Goal: Task Accomplishment & Management: Use online tool/utility

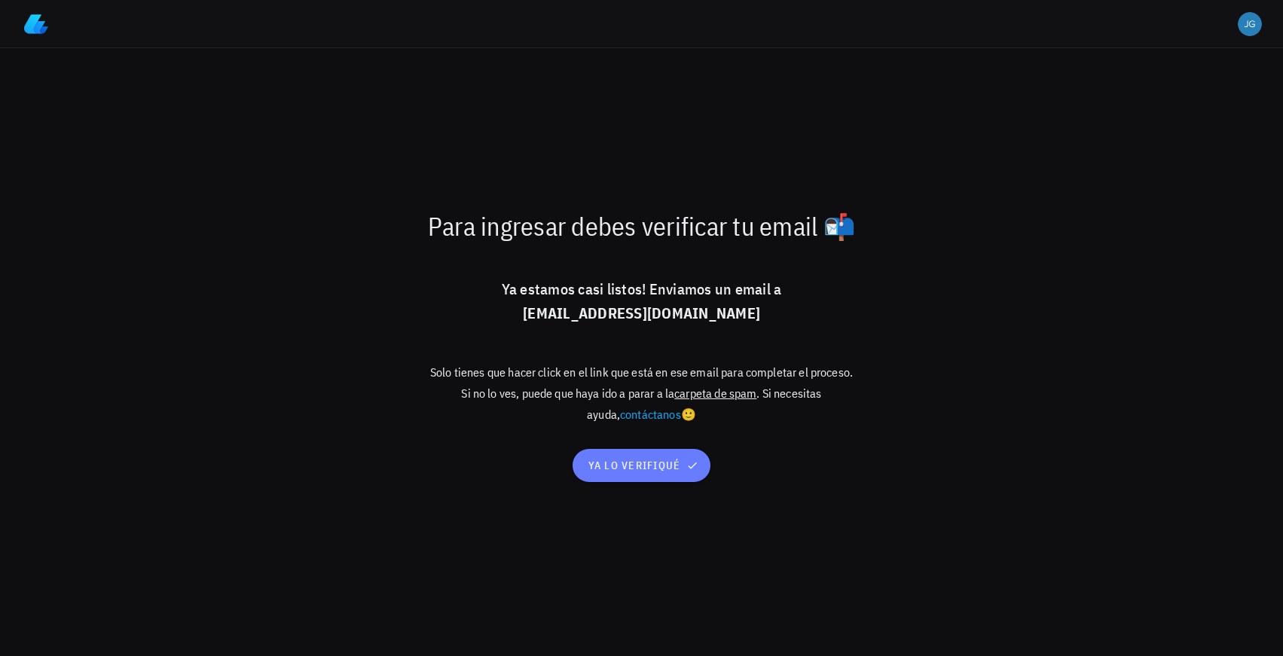
click at [644, 470] on span "ya lo verifiqué" at bounding box center [642, 466] width 109 height 14
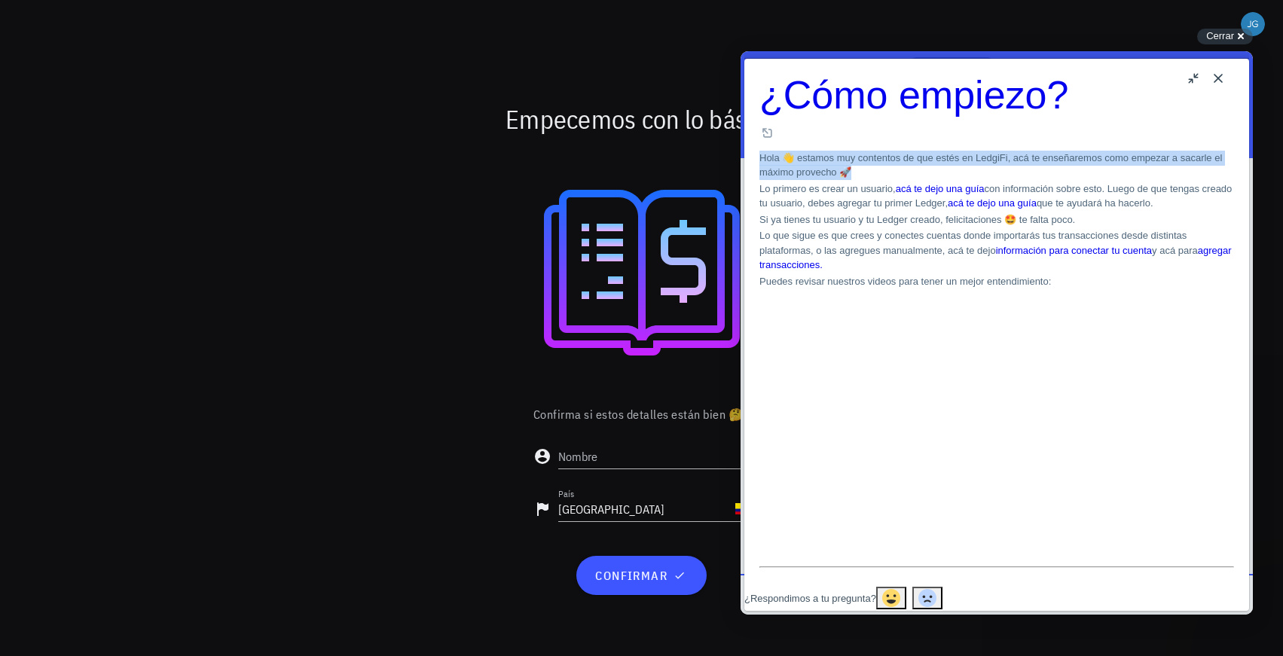
drag, startPoint x: 1098, startPoint y: 76, endPoint x: 1099, endPoint y: 87, distance: 11.3
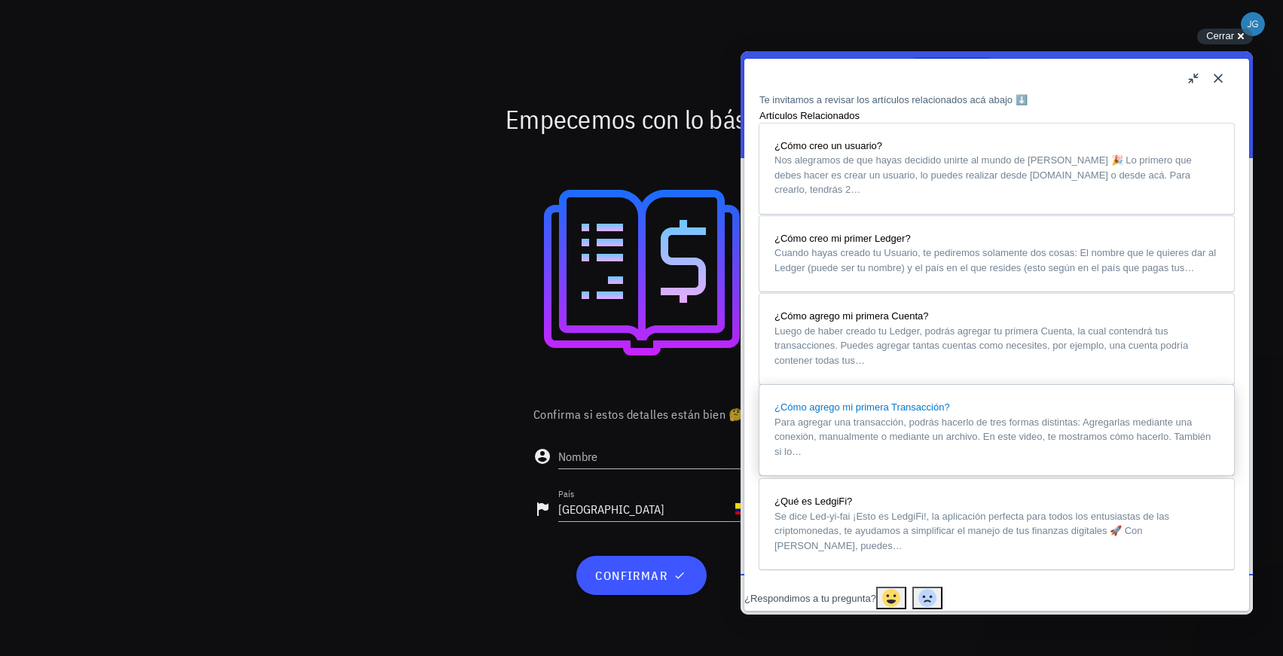
scroll to position [1265, 0]
click at [359, 191] on div at bounding box center [641, 272] width 875 height 241
drag, startPoint x: 1029, startPoint y: 77, endPoint x: 1094, endPoint y: 83, distance: 64.3
click at [1094, 109] on div "Artículos Relacionados" at bounding box center [997, 116] width 475 height 15
click at [636, 457] on input "Nombre" at bounding box center [654, 457] width 192 height 24
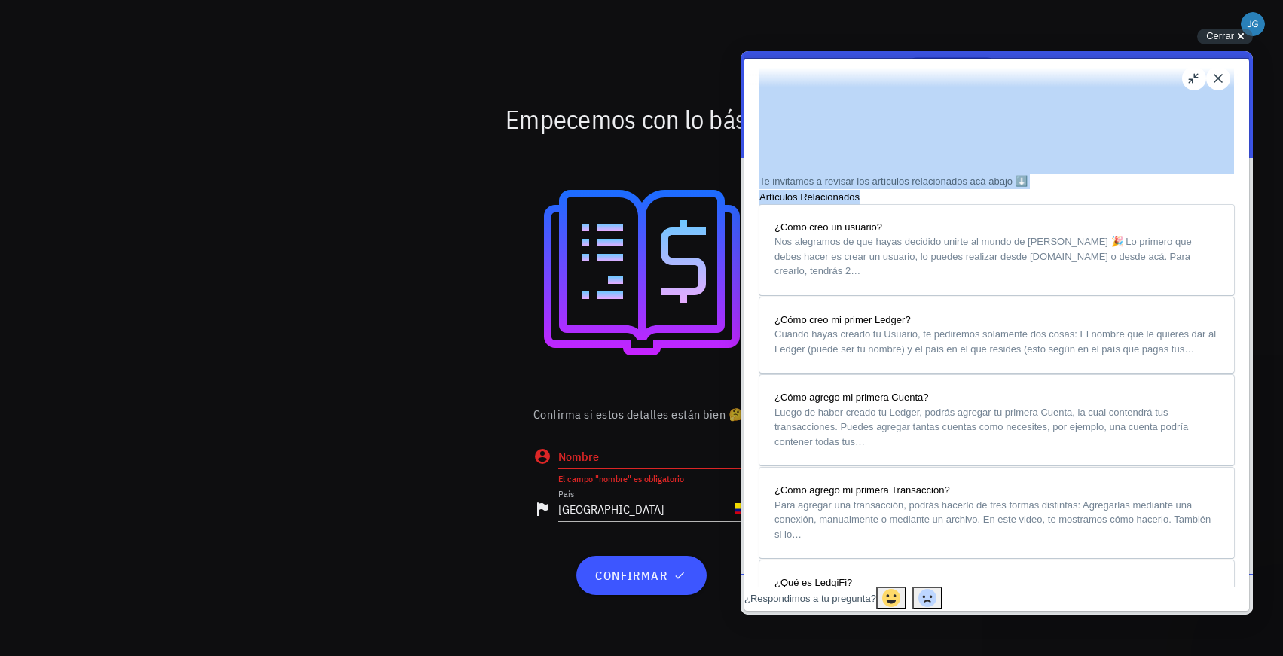
drag, startPoint x: 959, startPoint y: 69, endPoint x: 1074, endPoint y: 38, distance: 119.4
click at [1074, 51] on html "search-medium Respuestas chat-square Preguntanos Respuestas Sugeridas ¿Qué es u…" at bounding box center [997, 333] width 512 height 564
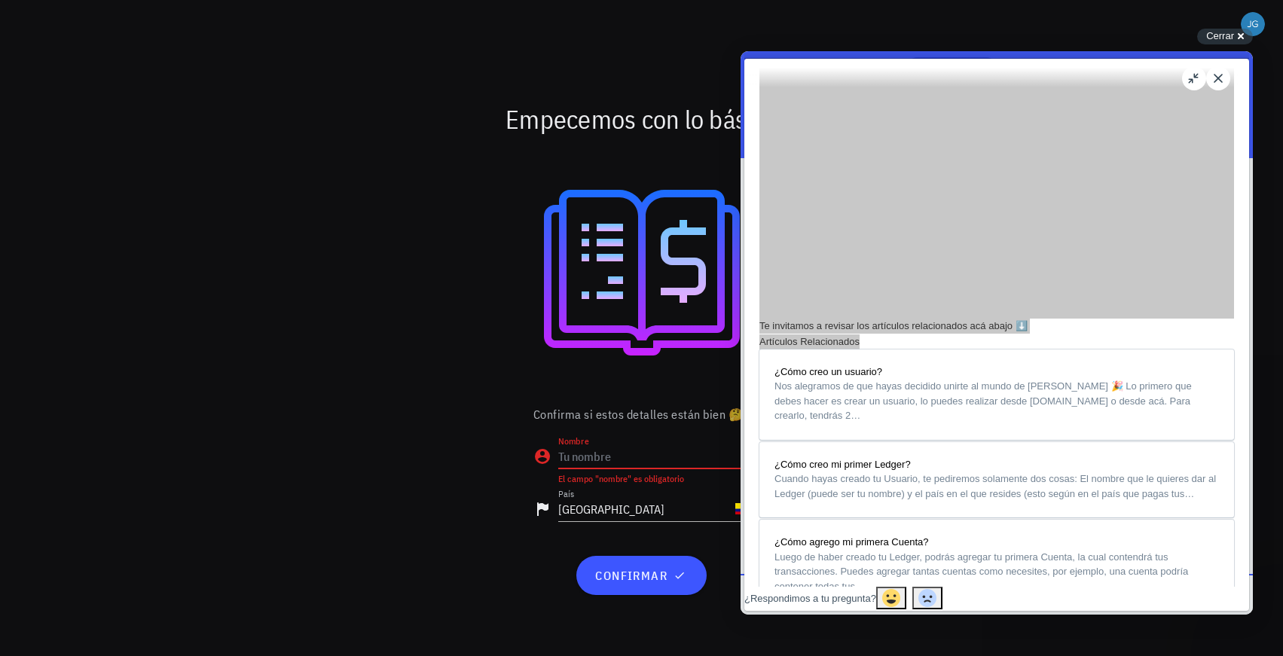
click at [592, 457] on input "Nombre" at bounding box center [654, 457] width 192 height 24
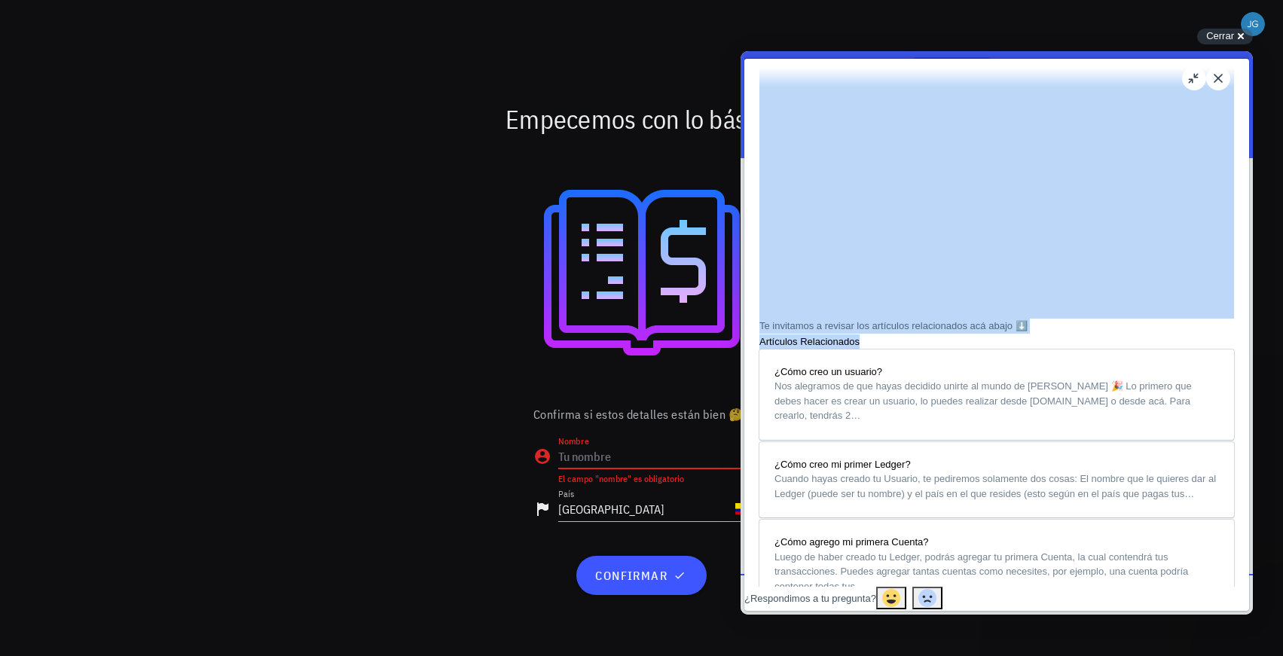
click at [1222, 81] on button "Close" at bounding box center [1219, 78] width 24 height 24
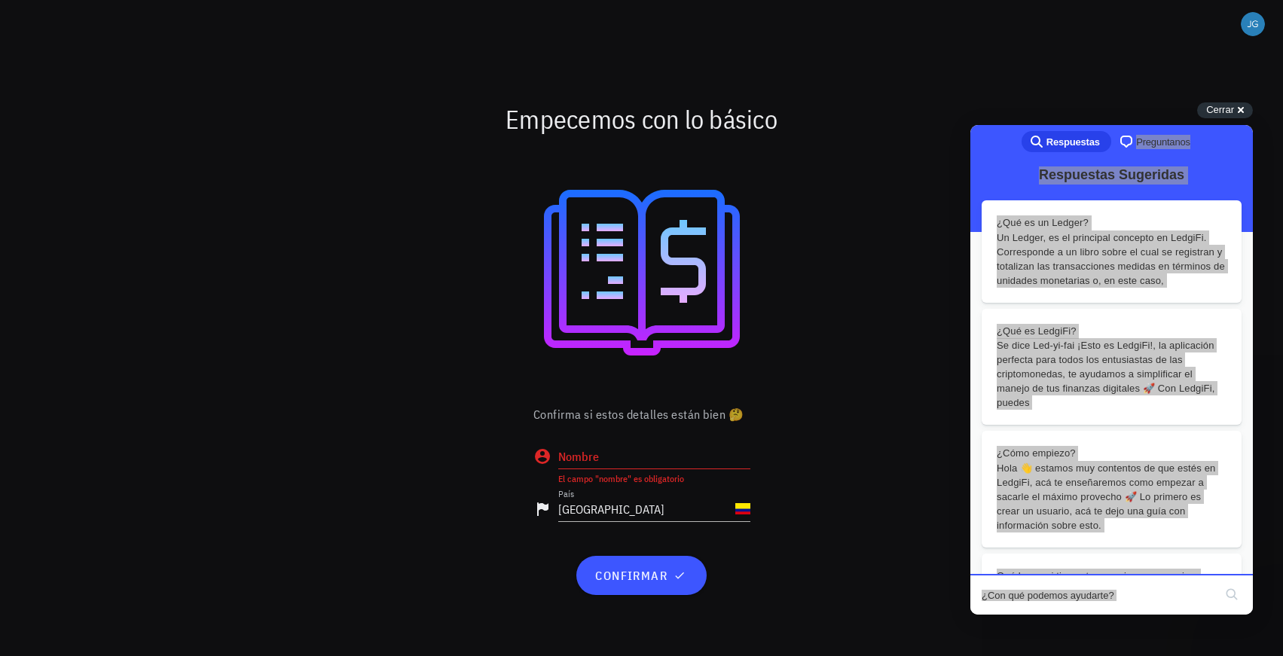
click at [610, 448] on input "Nombre" at bounding box center [654, 457] width 192 height 24
type input "j"
type input "[PERSON_NAME] GUATEQUE [PERSON_NAME]"
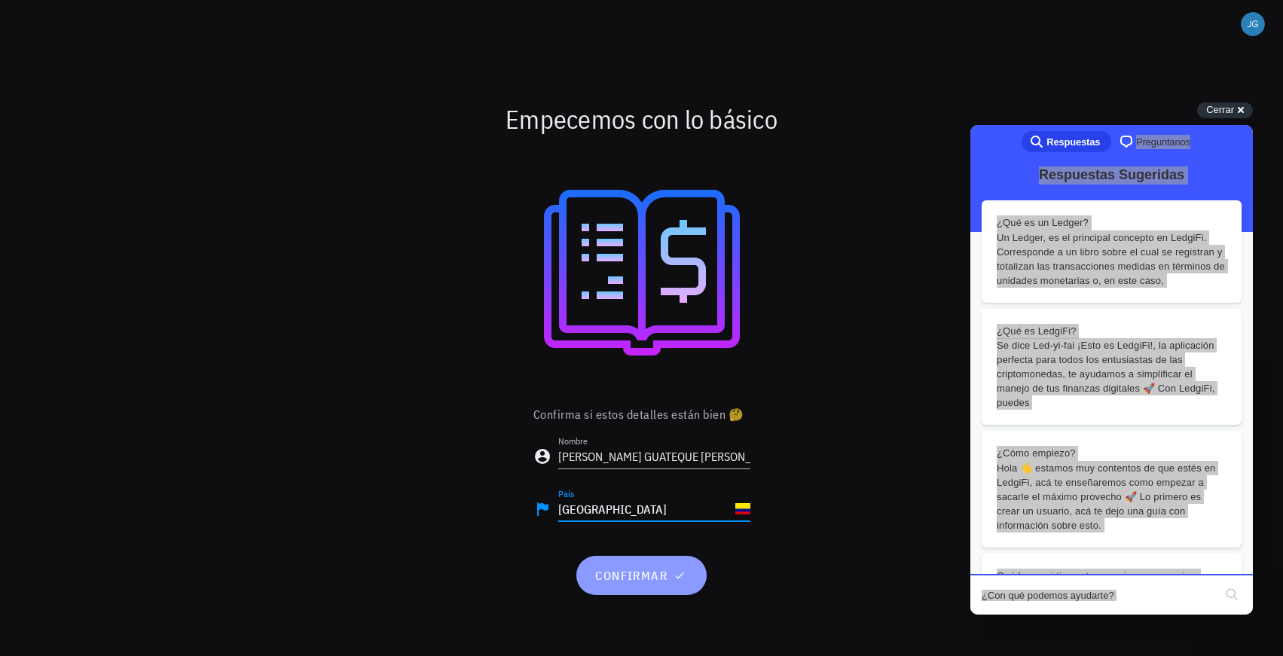
click at [655, 574] on span "confirmar" at bounding box center [642, 575] width 94 height 15
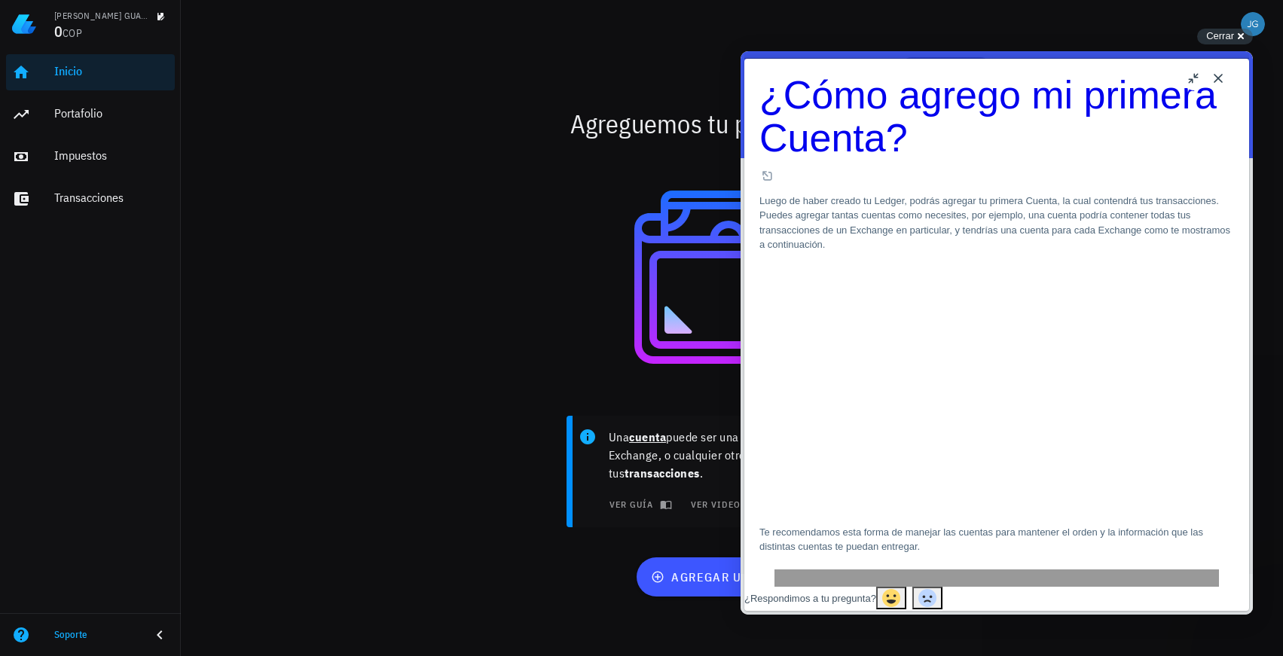
click at [1192, 80] on button "u" at bounding box center [1194, 78] width 24 height 24
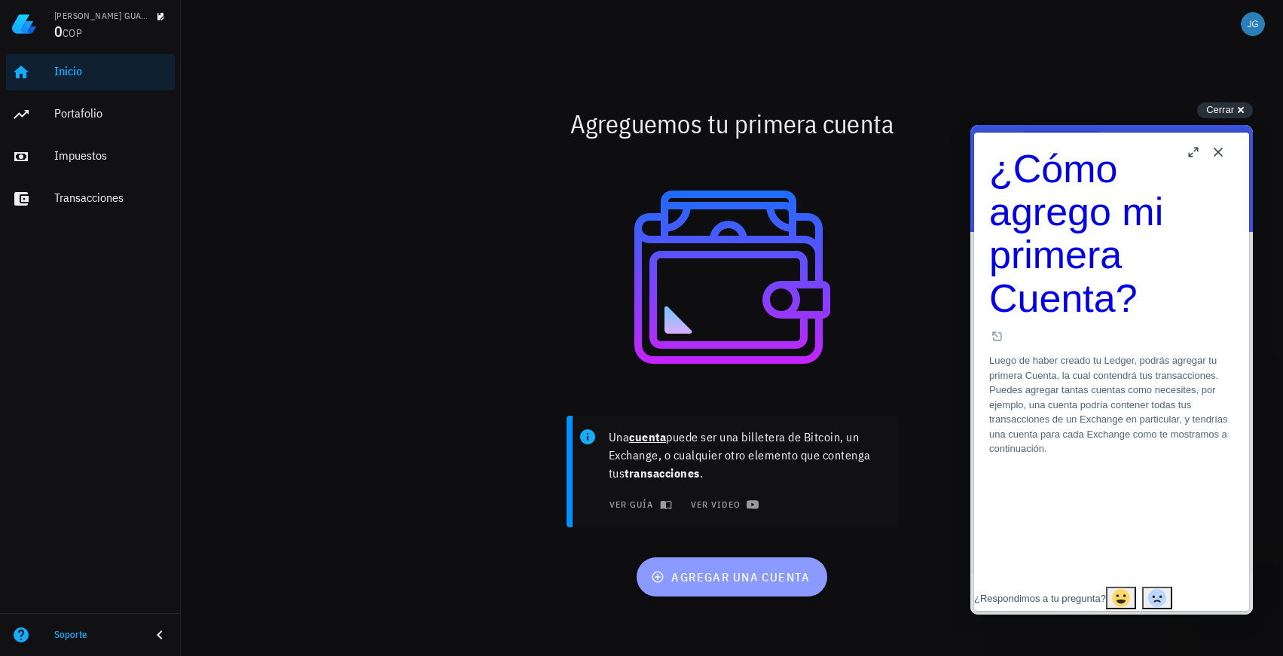
click at [734, 578] on span "agregar una cuenta" at bounding box center [732, 577] width 156 height 15
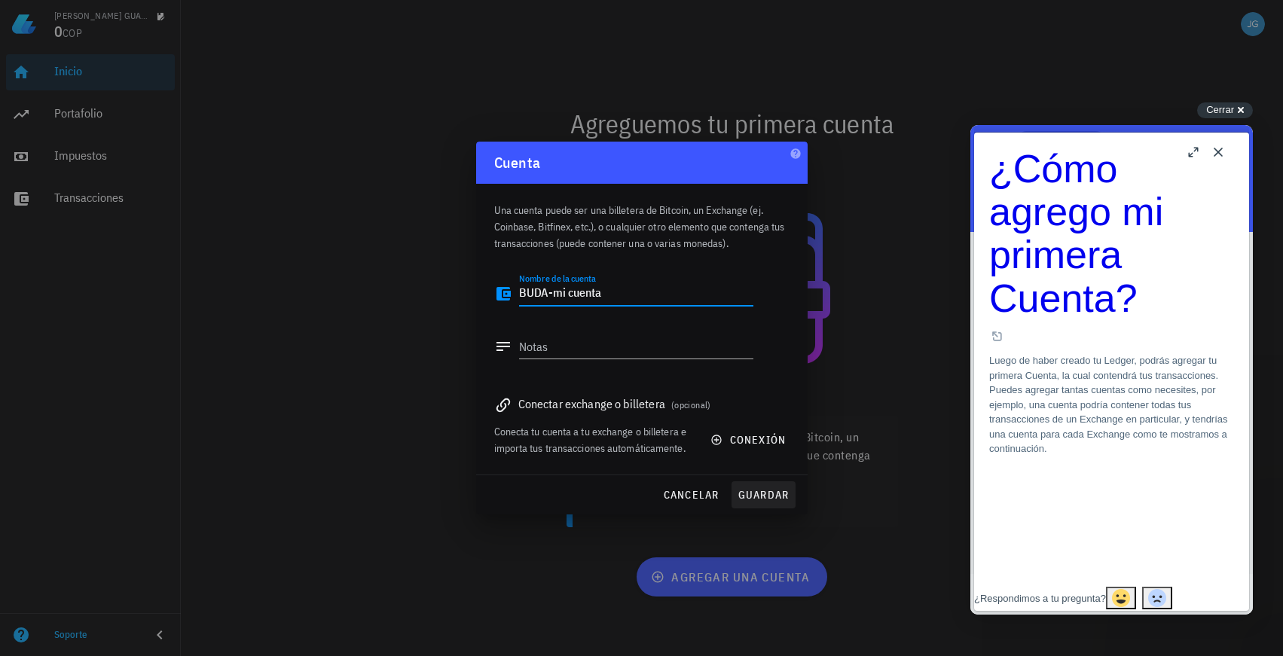
type textarea "BUDA-mi cuenta"
click at [772, 492] on span "guardar" at bounding box center [764, 495] width 52 height 14
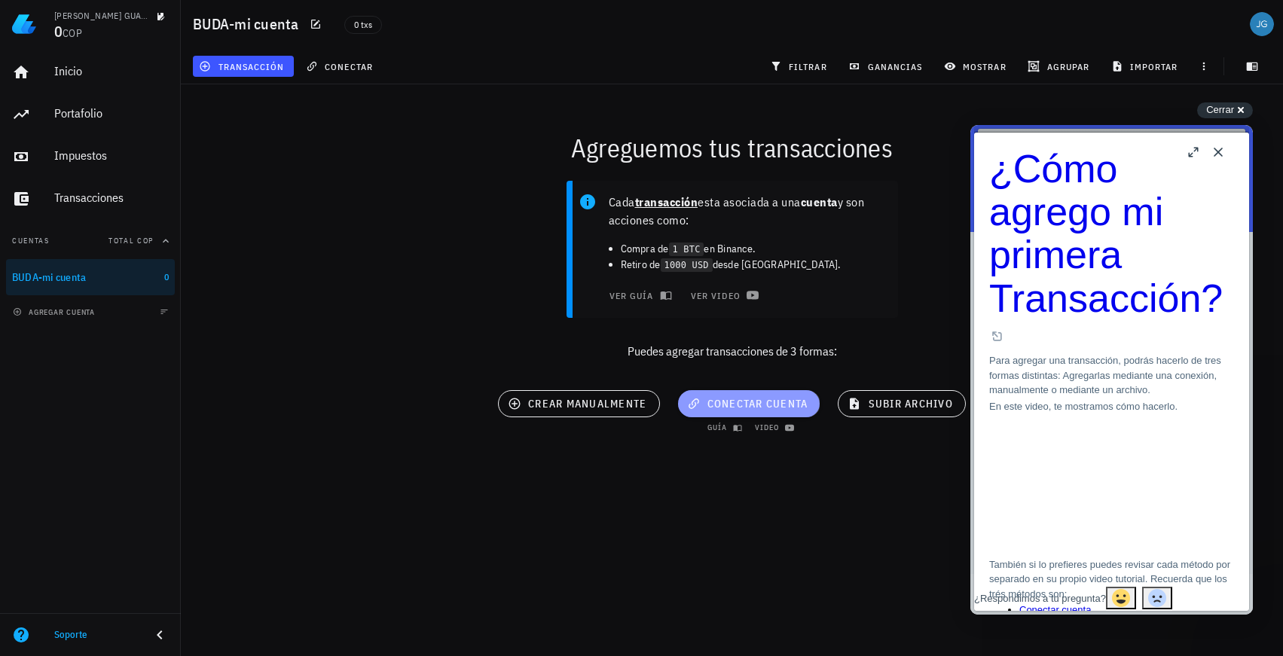
click at [774, 403] on span "conectar cuenta" at bounding box center [749, 404] width 118 height 14
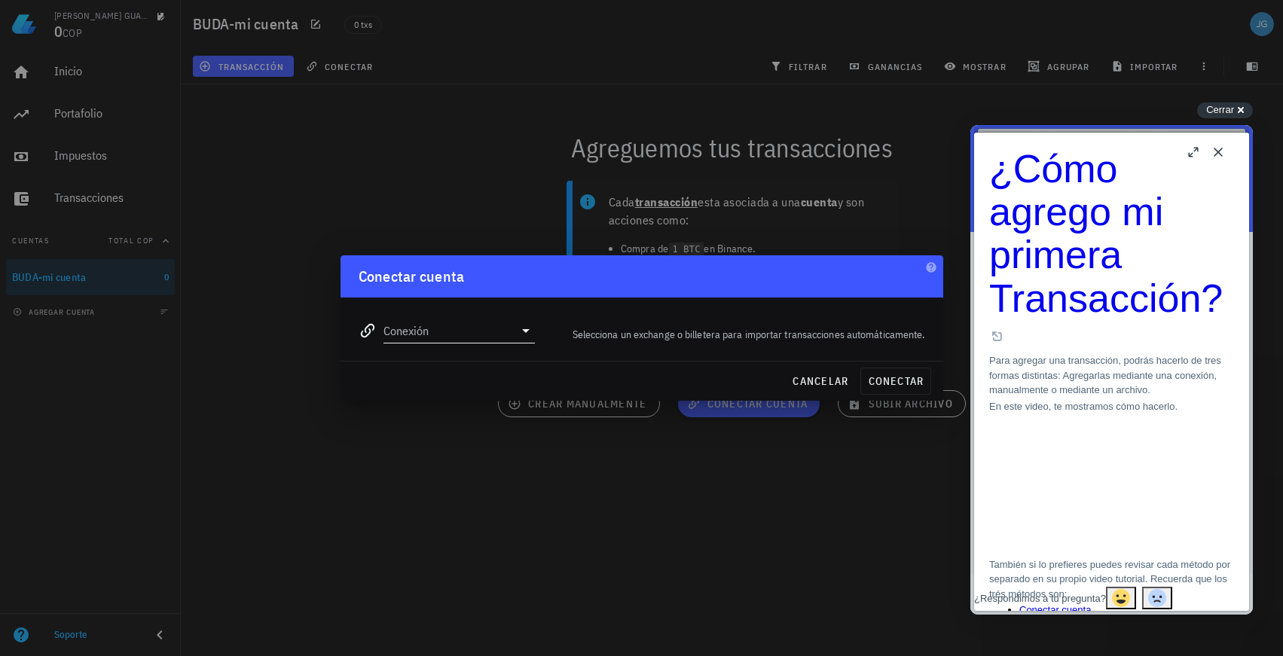
click at [525, 333] on icon at bounding box center [526, 331] width 18 height 18
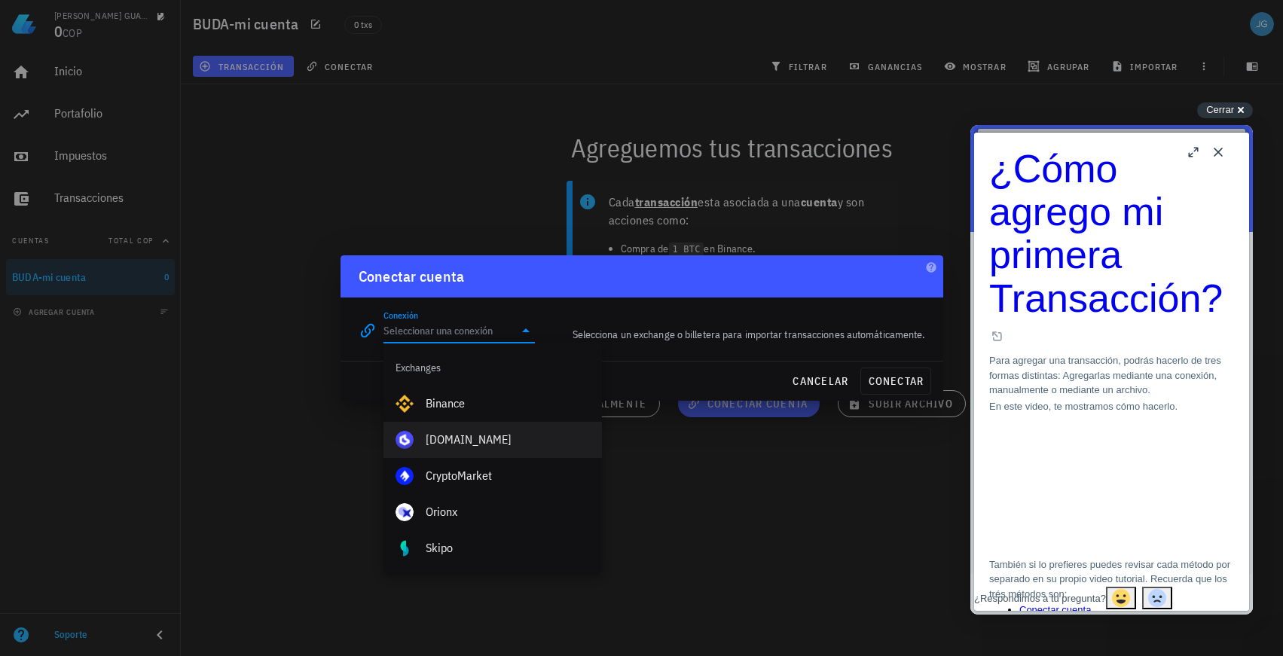
click at [445, 439] on div "Buda.com" at bounding box center [508, 440] width 164 height 14
type input "Buda.com"
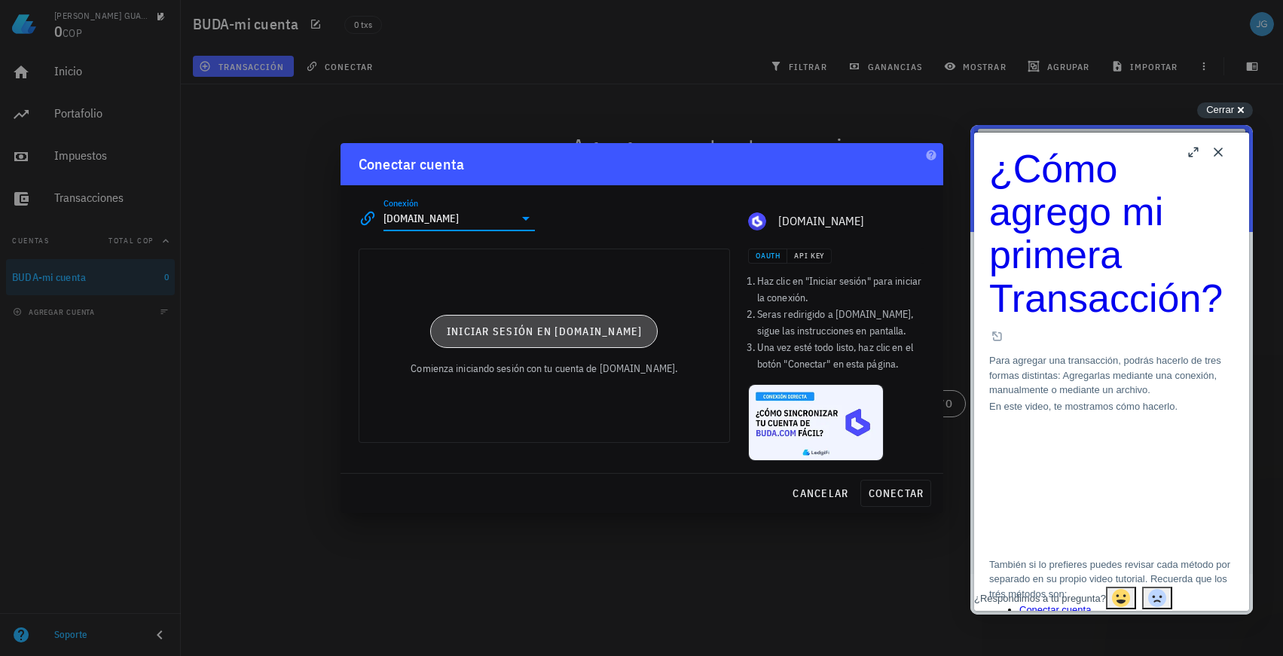
click at [528, 329] on span "Iniciar sesión en Buda.com" at bounding box center [544, 332] width 197 height 14
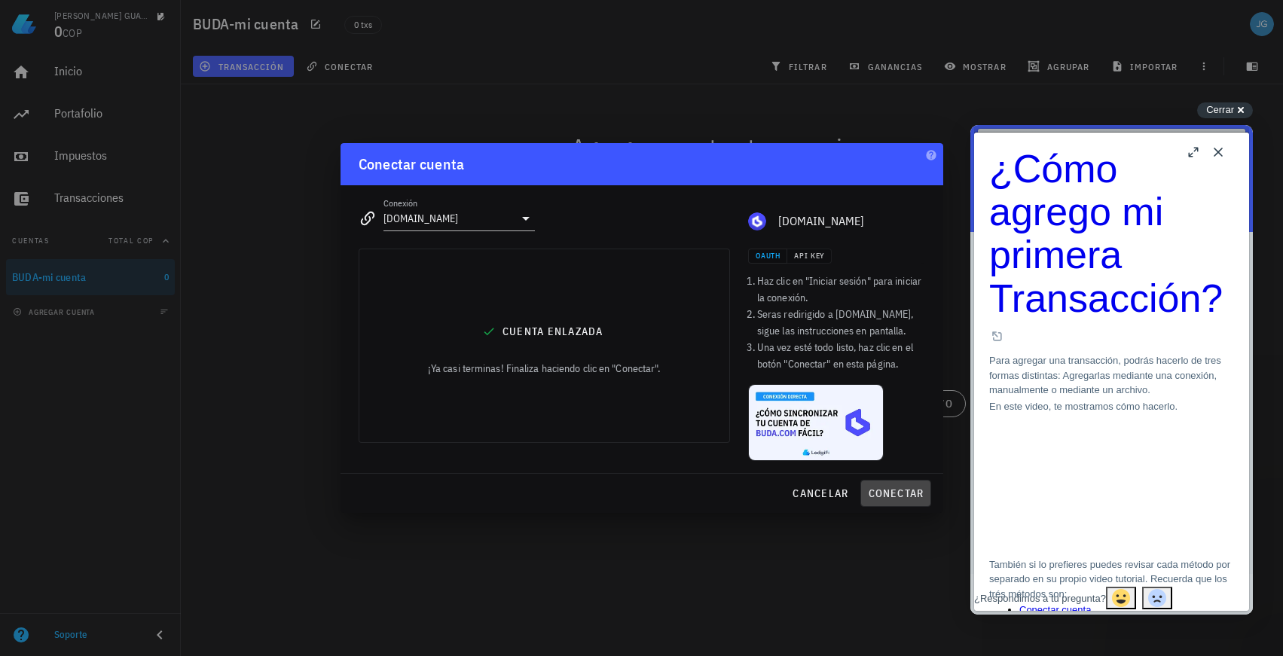
click at [907, 489] on span "conectar" at bounding box center [895, 494] width 57 height 14
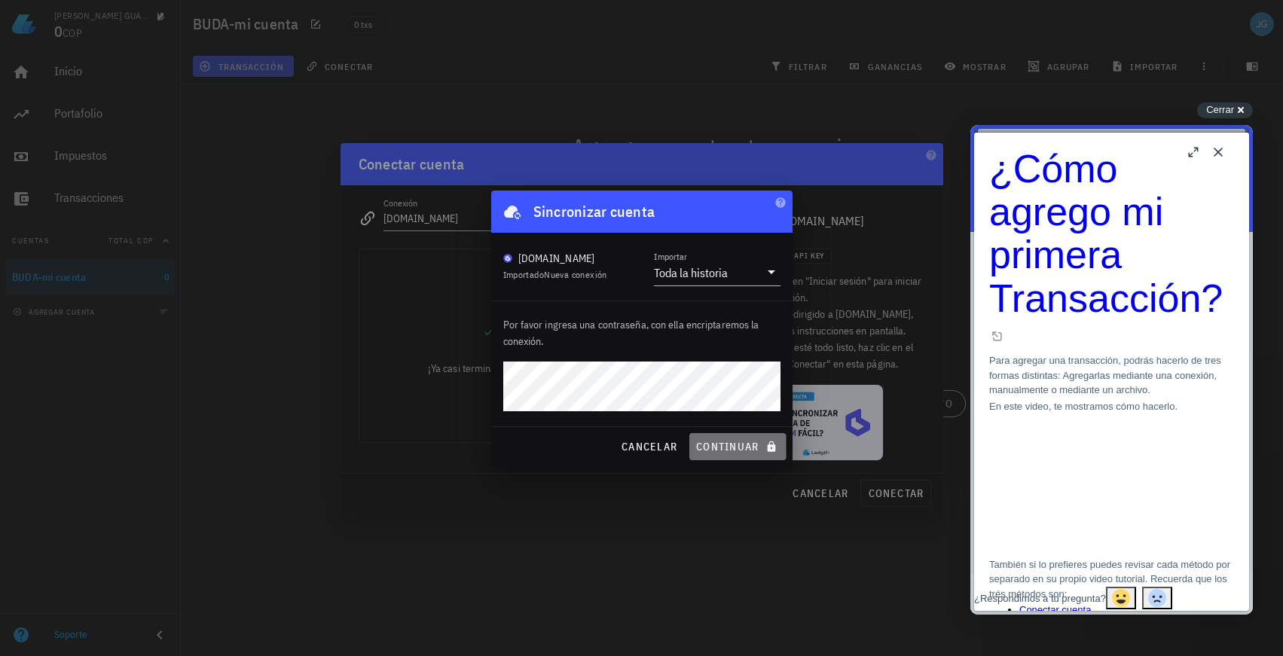
click at [733, 444] on span "continuar" at bounding box center [738, 447] width 84 height 14
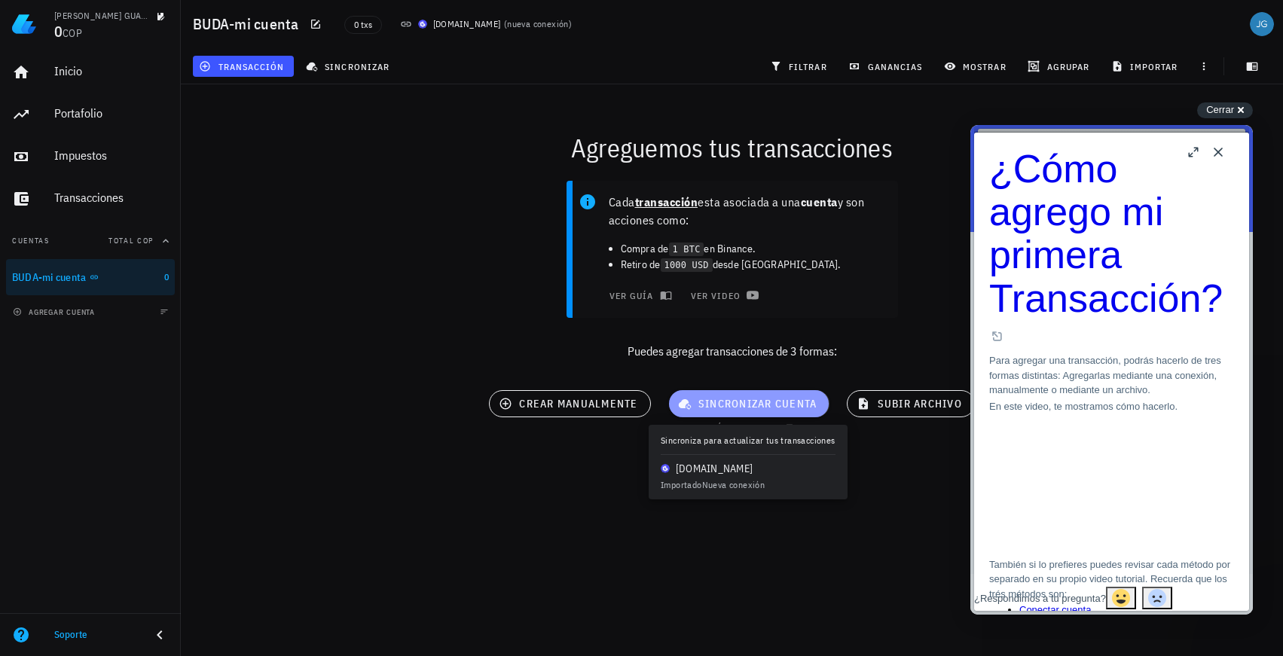
click at [723, 403] on span "sincronizar cuenta" at bounding box center [749, 404] width 136 height 14
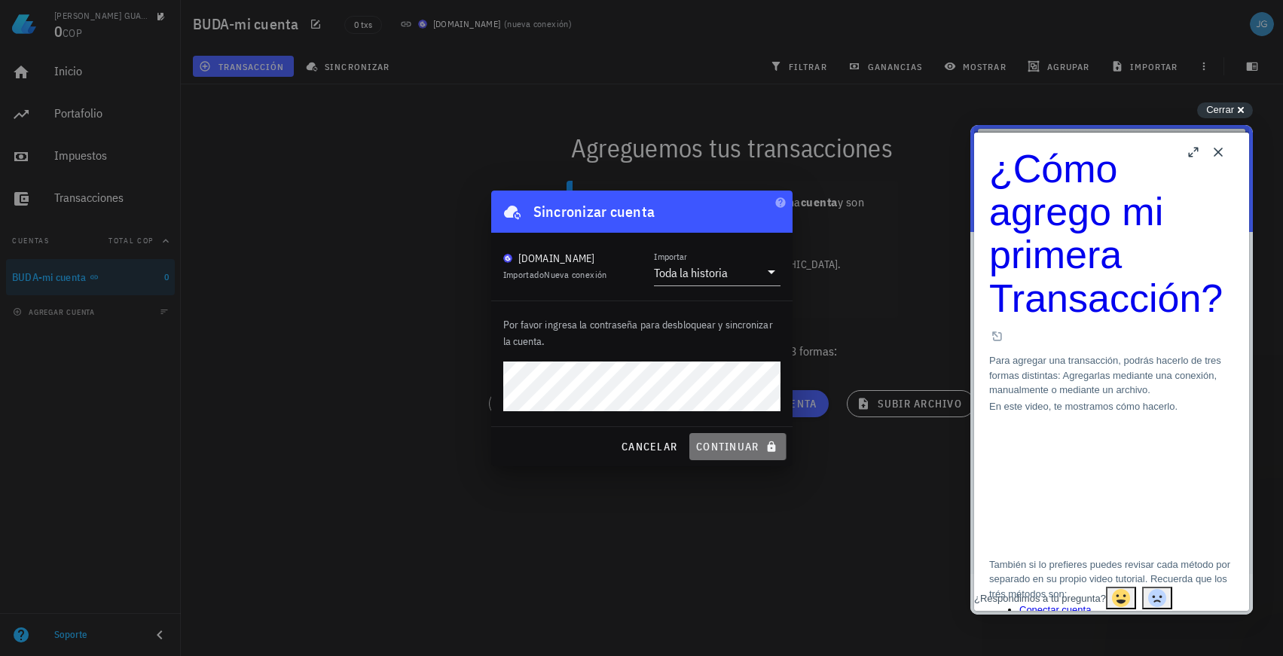
click at [735, 444] on span "continuar" at bounding box center [738, 447] width 84 height 14
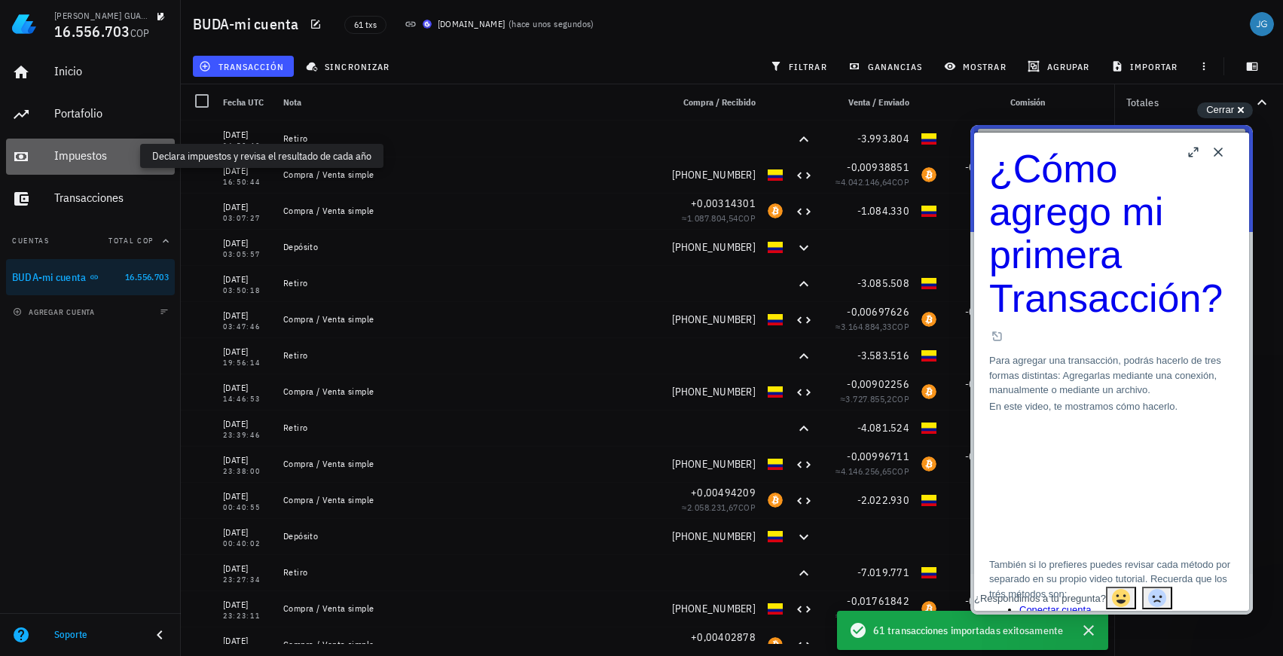
click at [86, 153] on div "Impuestos" at bounding box center [111, 155] width 115 height 14
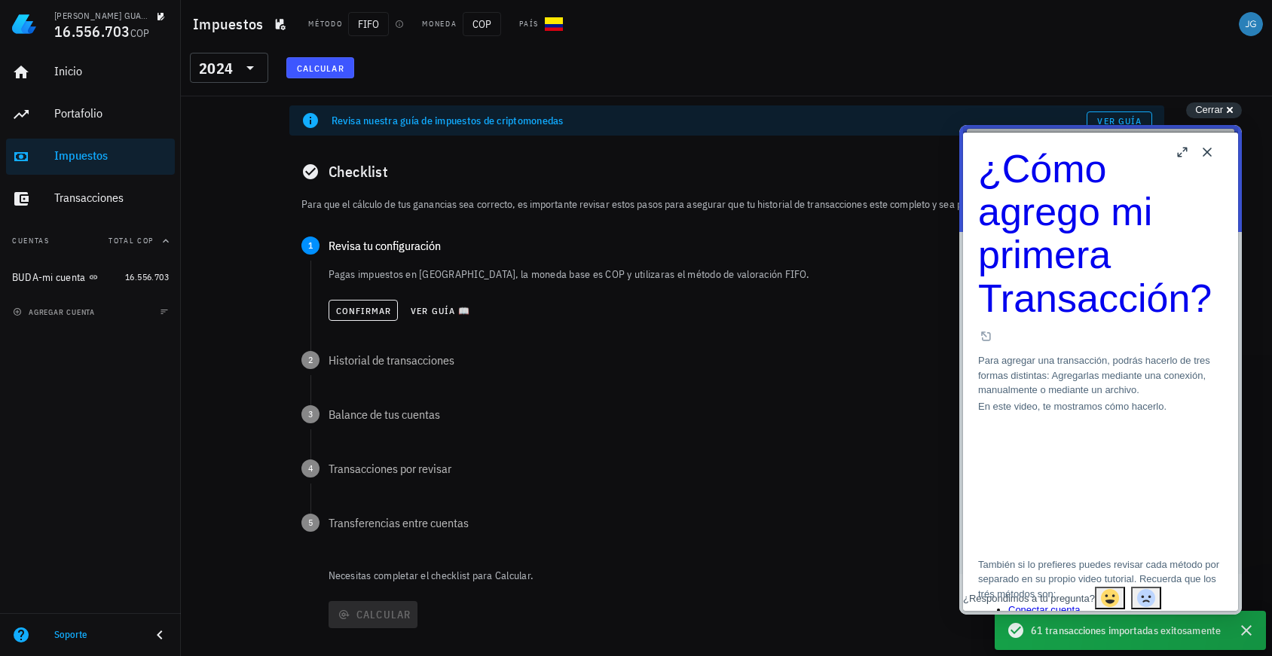
click at [325, 63] on span "Calcular" at bounding box center [320, 68] width 48 height 11
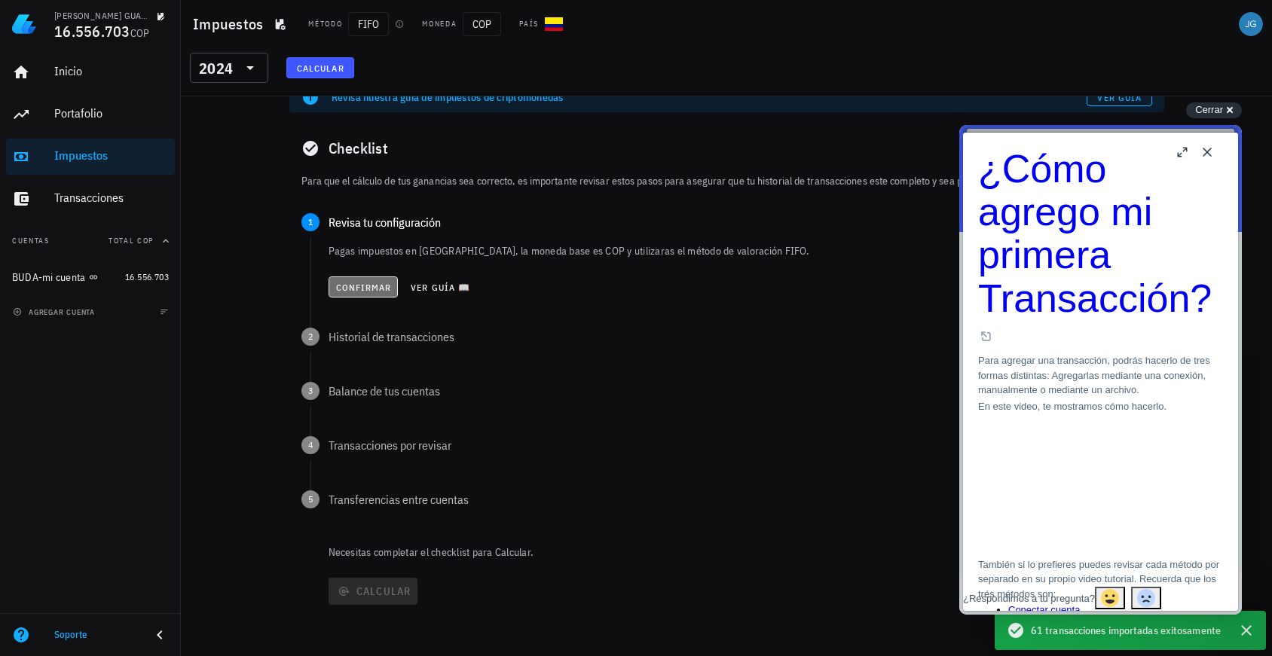
click at [373, 287] on span "Confirmar" at bounding box center [363, 287] width 57 height 11
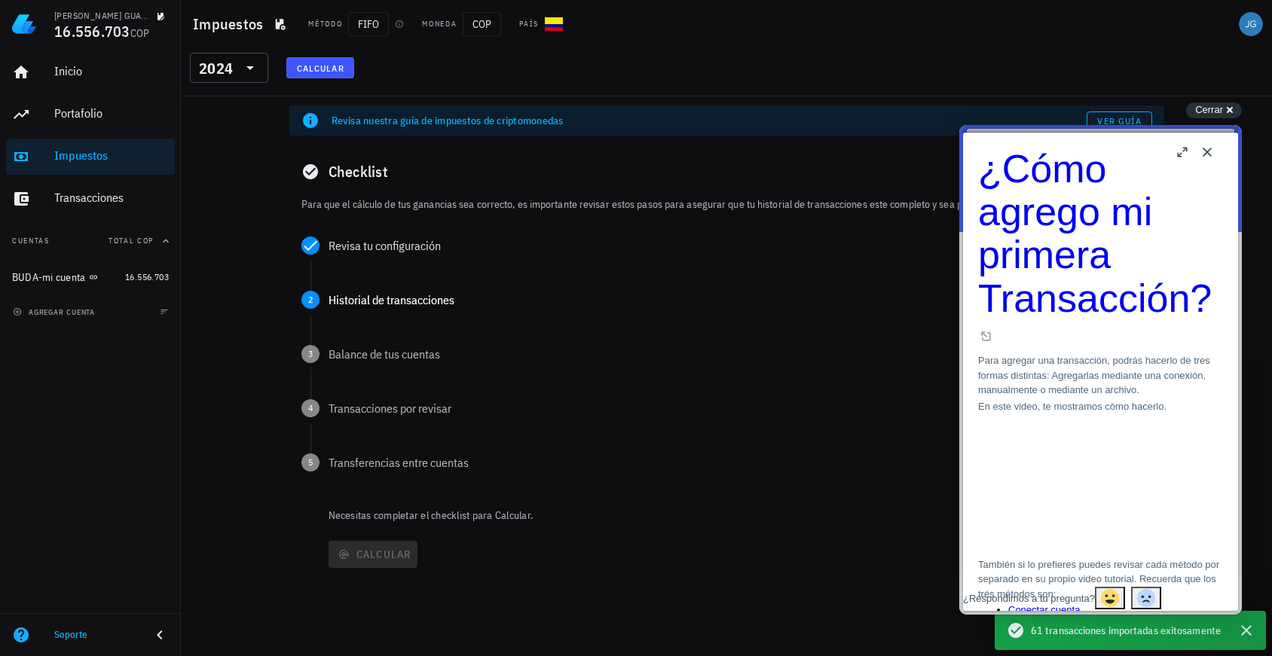
scroll to position [0, 0]
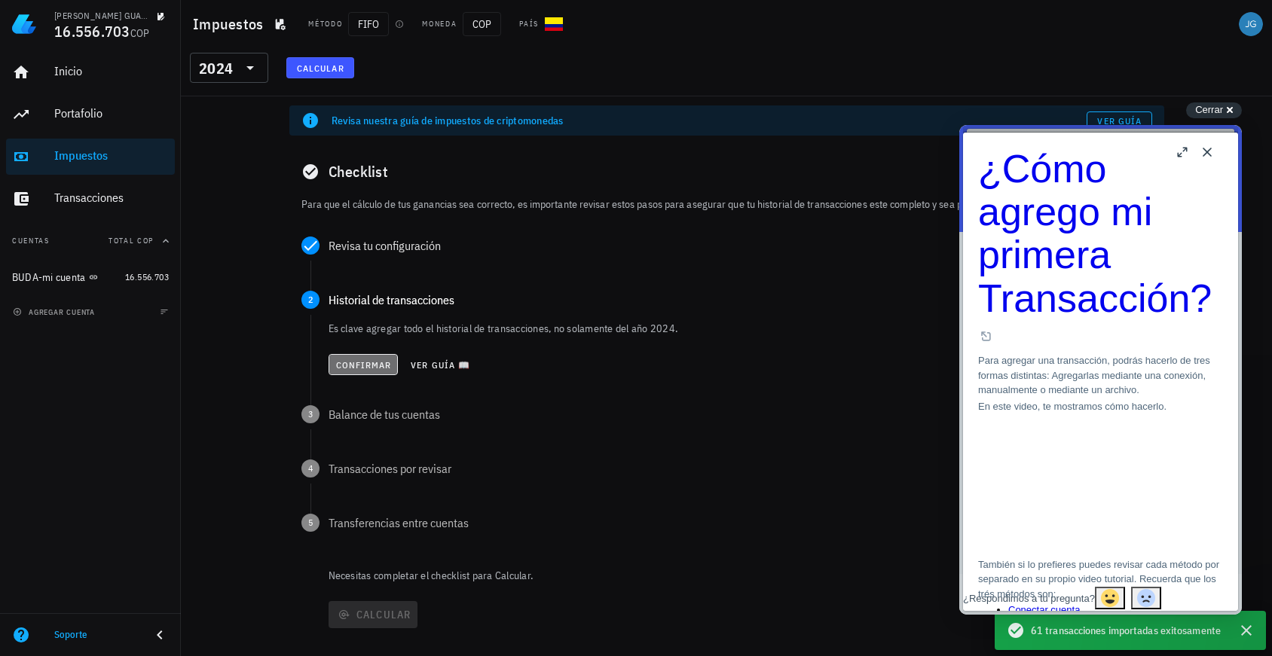
click at [372, 366] on span "Confirmar" at bounding box center [363, 364] width 57 height 11
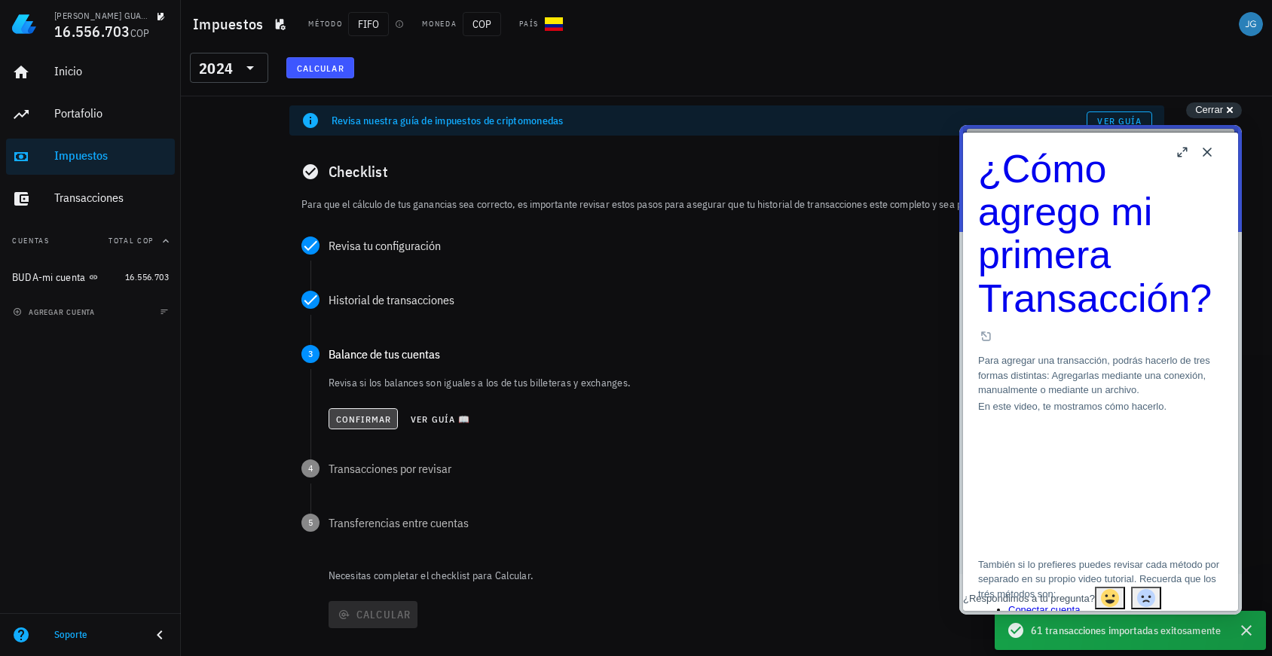
click at [352, 418] on span "Confirmar" at bounding box center [363, 419] width 57 height 11
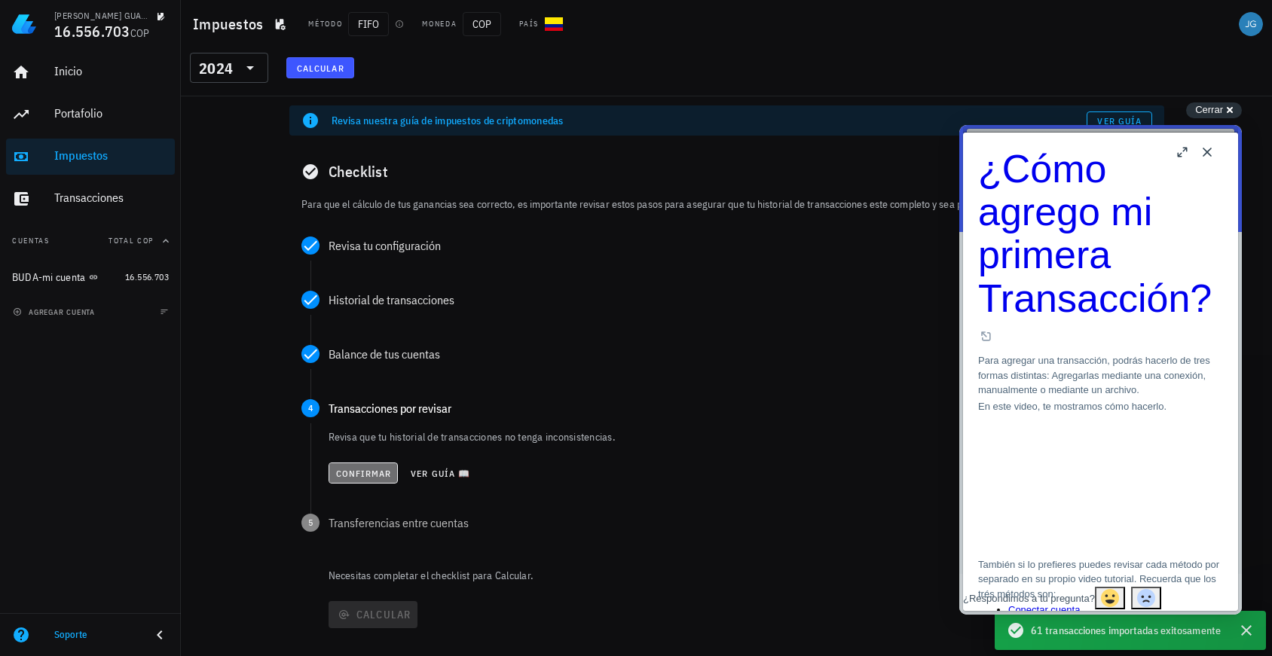
click at [369, 468] on span "Confirmar" at bounding box center [363, 473] width 57 height 11
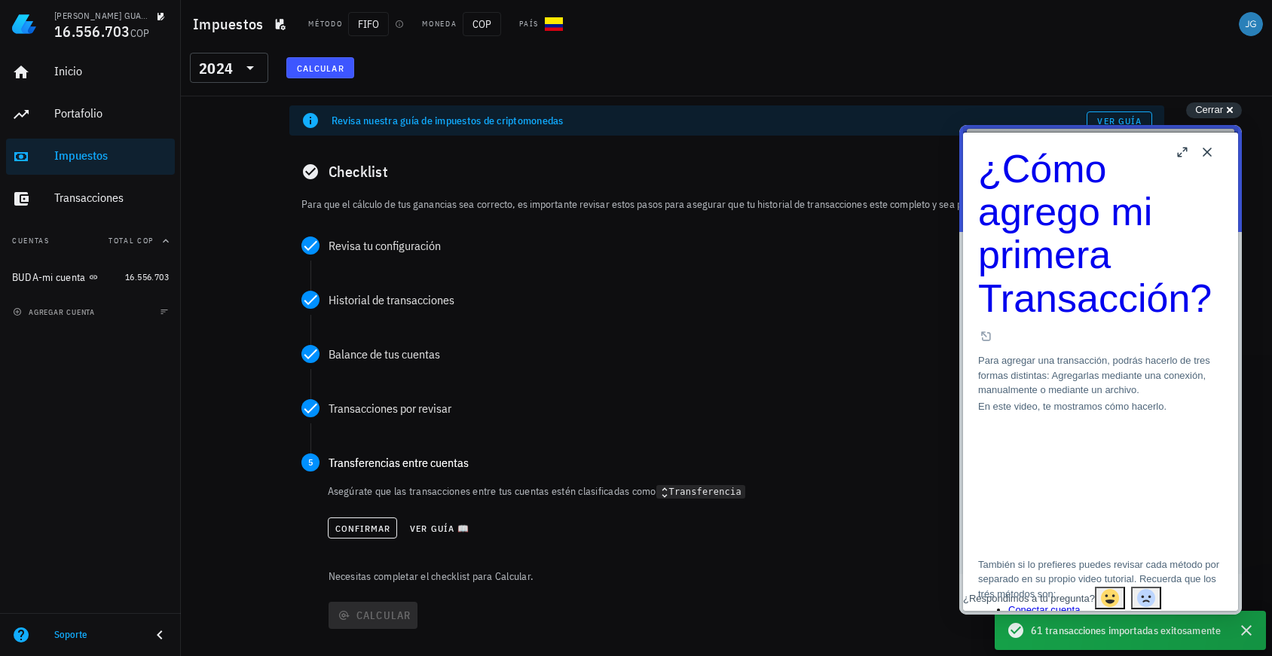
scroll to position [24, 0]
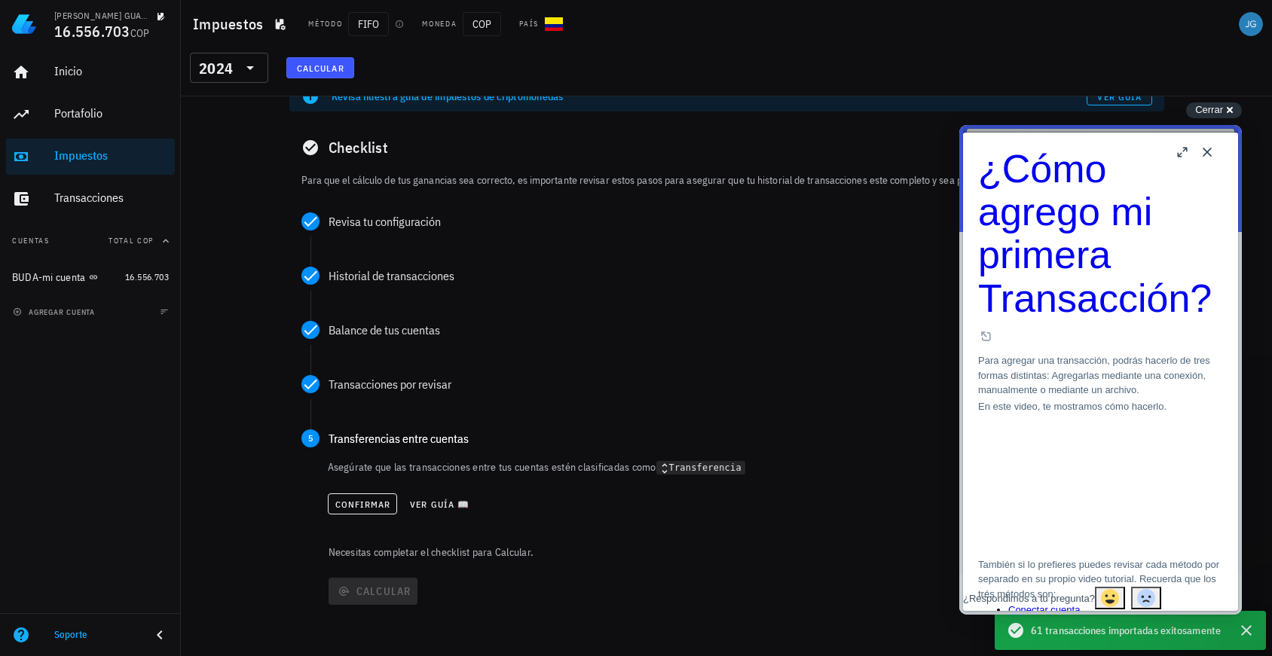
click at [668, 470] on icon at bounding box center [665, 469] width 14 height 14
click at [375, 504] on span "Confirmar" at bounding box center [363, 504] width 57 height 11
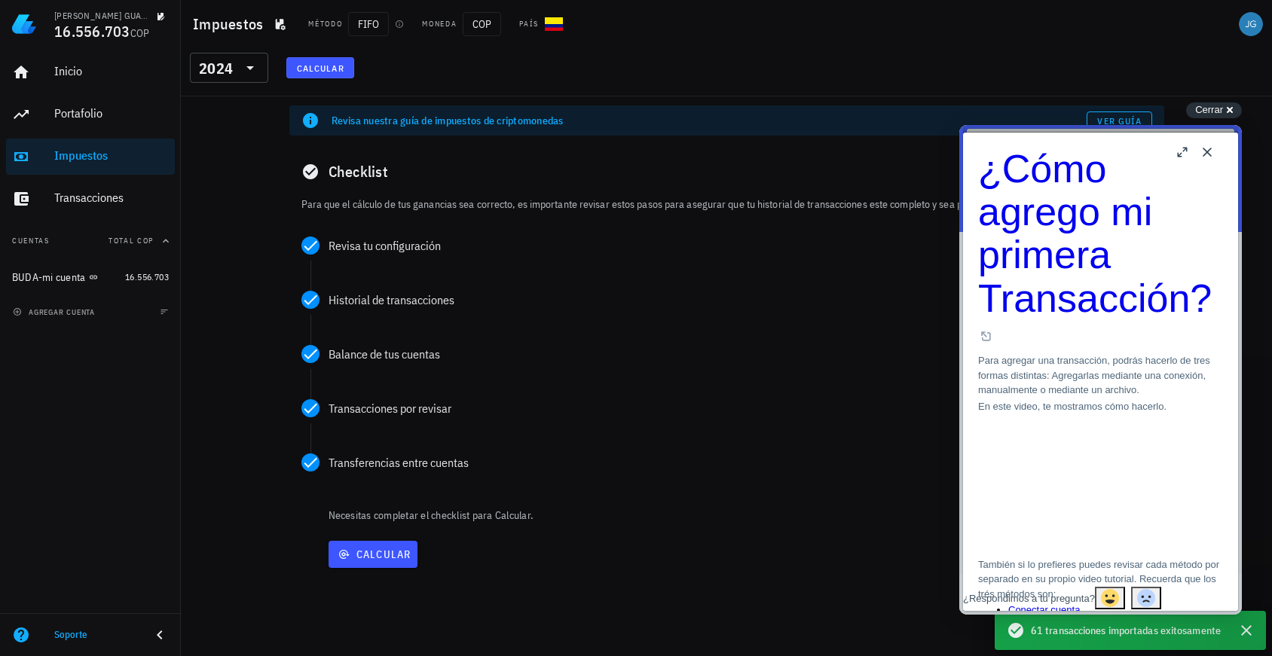
scroll to position [0, 0]
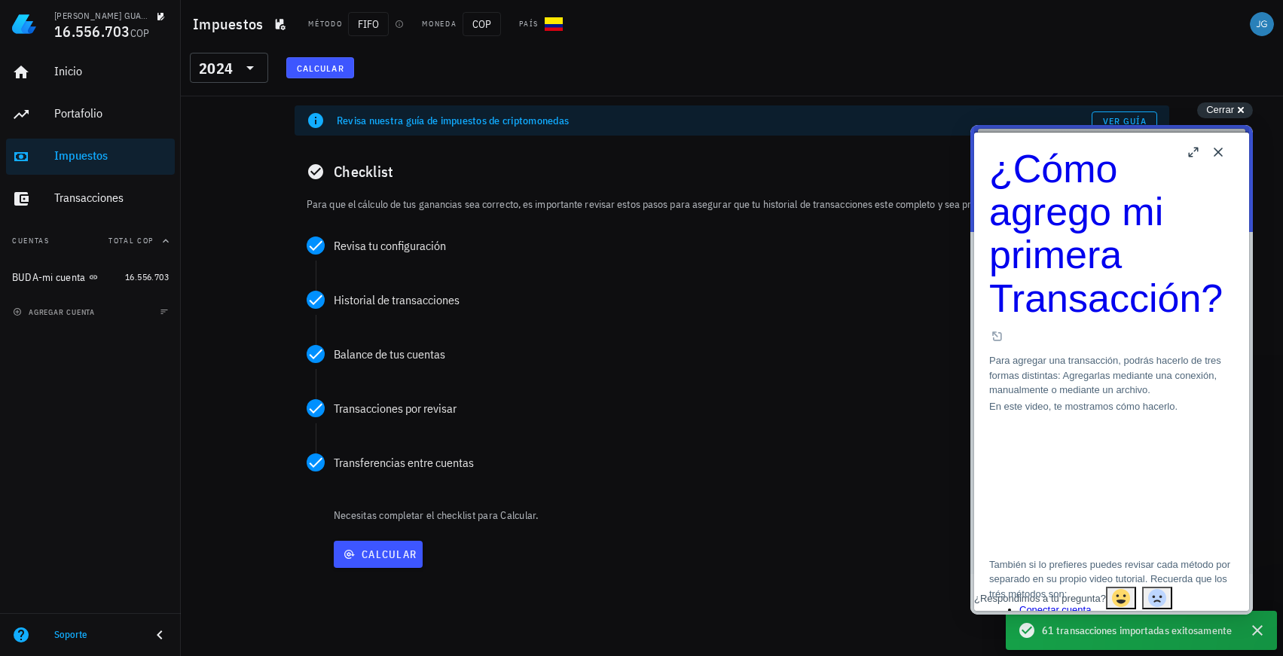
click at [1198, 151] on button "b" at bounding box center [1194, 152] width 24 height 24
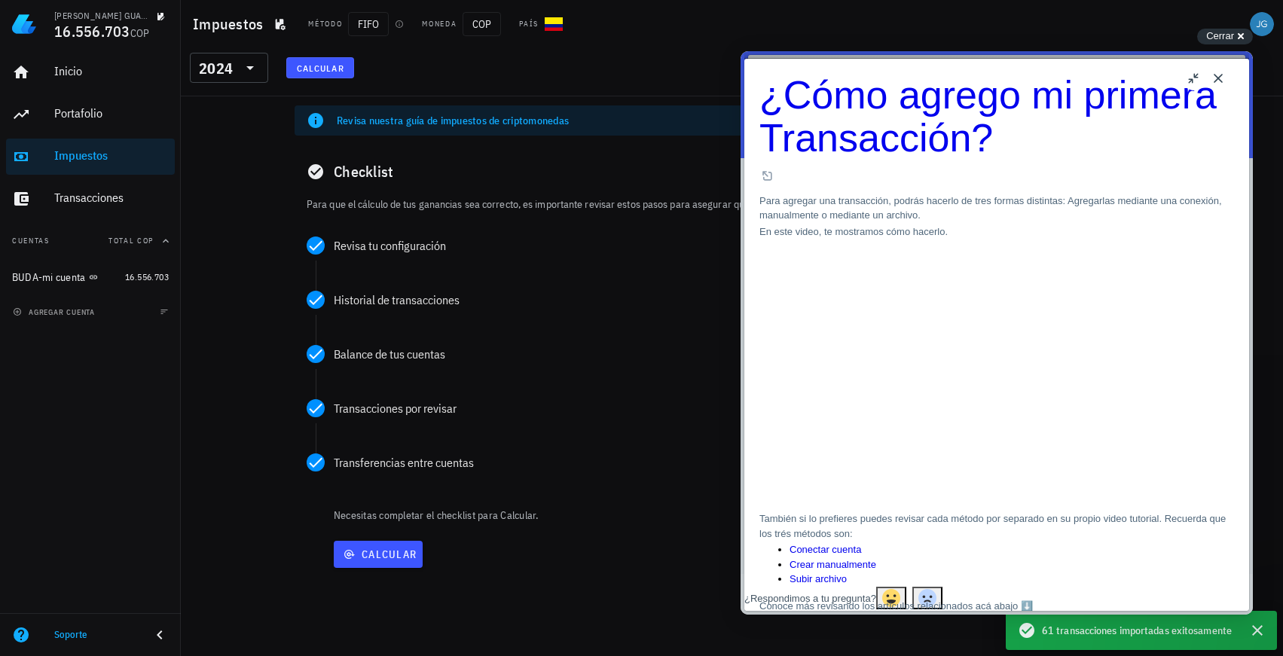
click at [1222, 81] on button "Close" at bounding box center [1219, 78] width 24 height 24
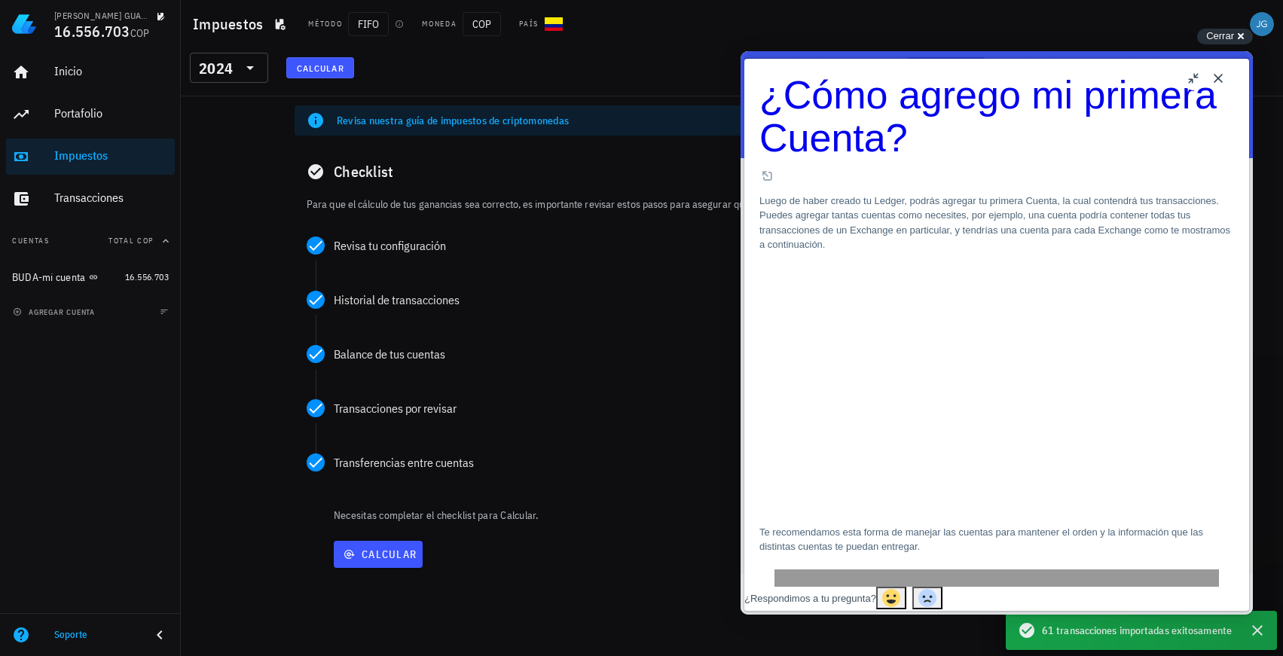
click at [1218, 77] on button "Close" at bounding box center [1219, 78] width 24 height 24
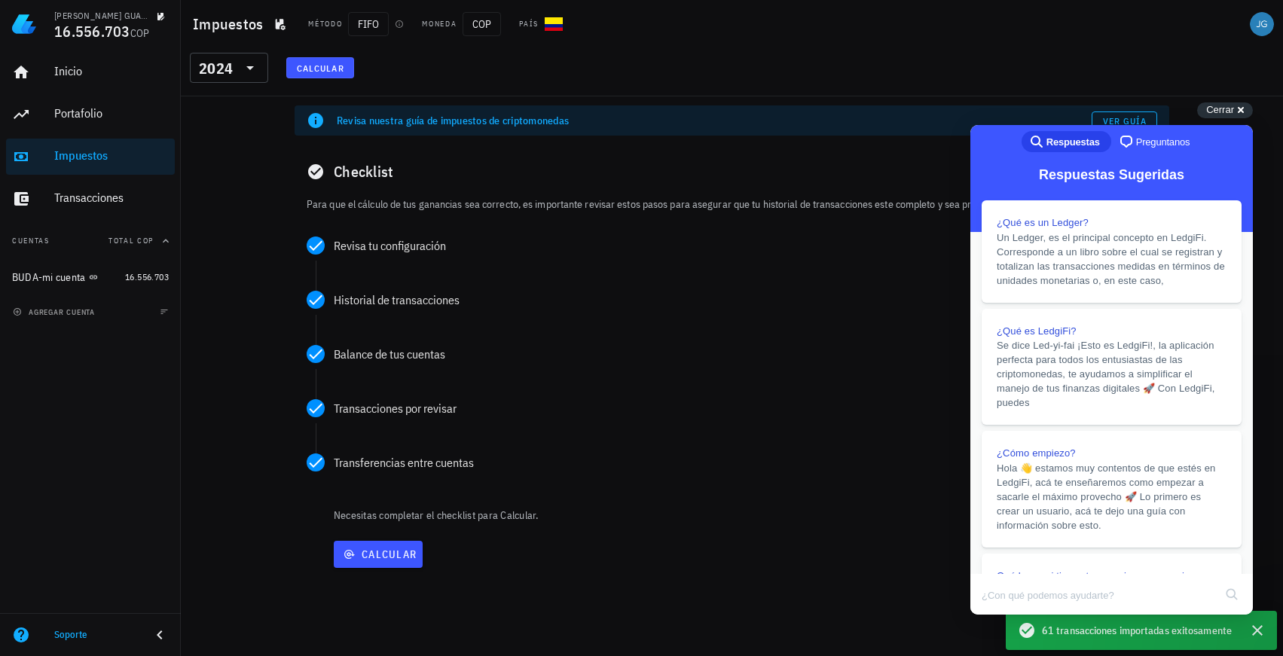
click at [315, 171] on icon at bounding box center [315, 171] width 15 height 15
click at [393, 551] on span "Calcular" at bounding box center [378, 555] width 77 height 14
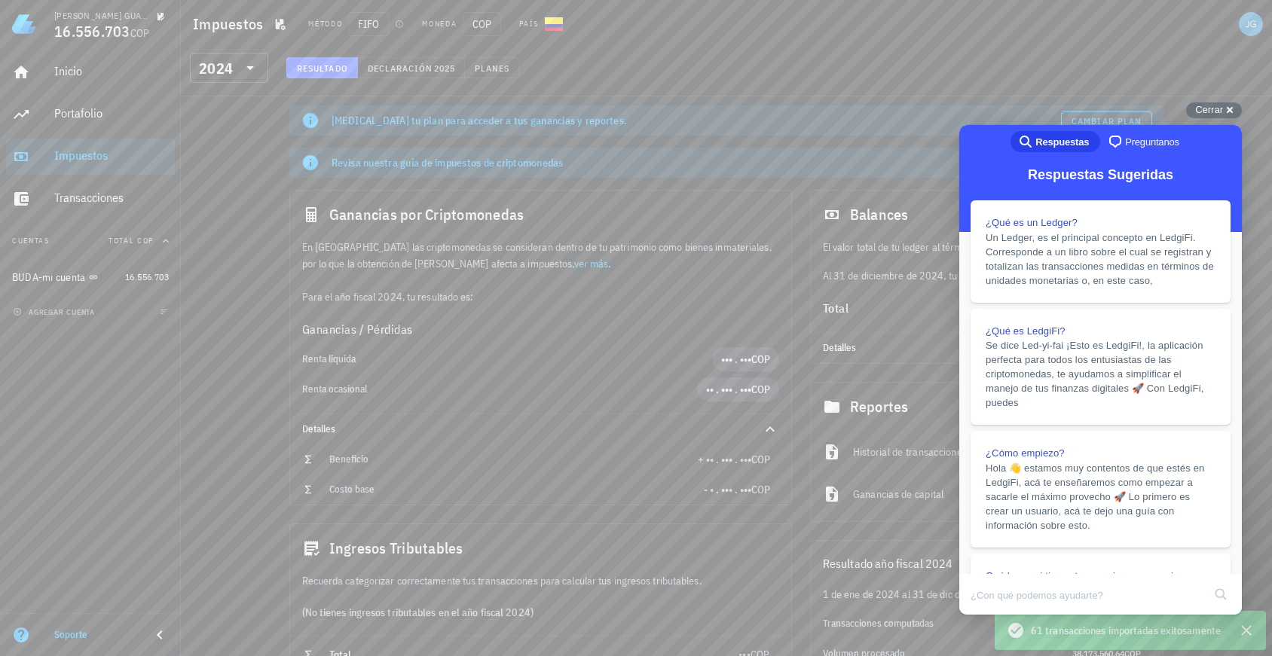
scroll to position [110, 0]
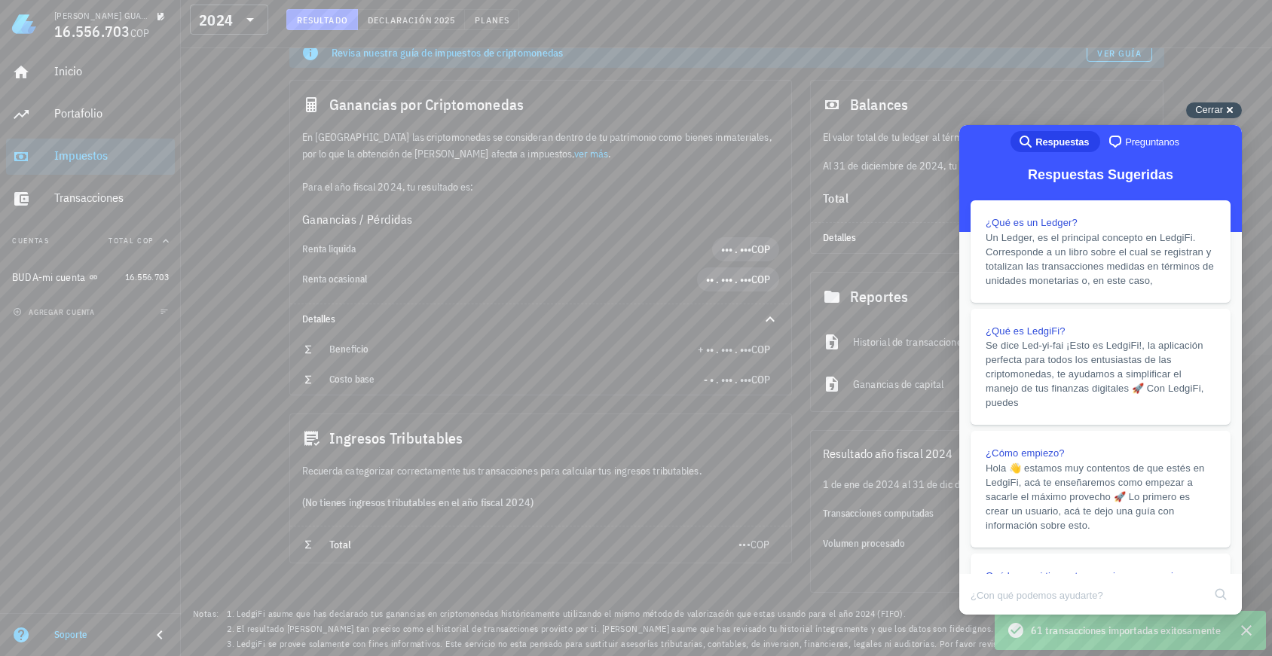
click at [1212, 109] on span "Cerrar" at bounding box center [1209, 109] width 28 height 11
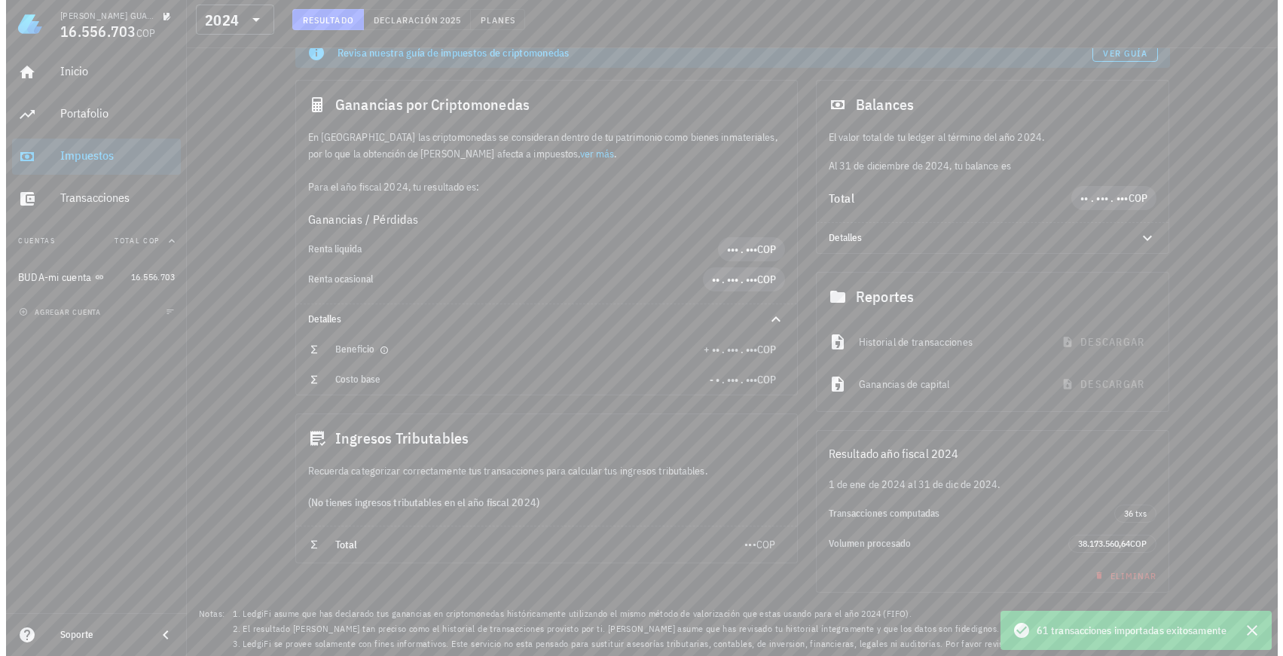
scroll to position [0, 0]
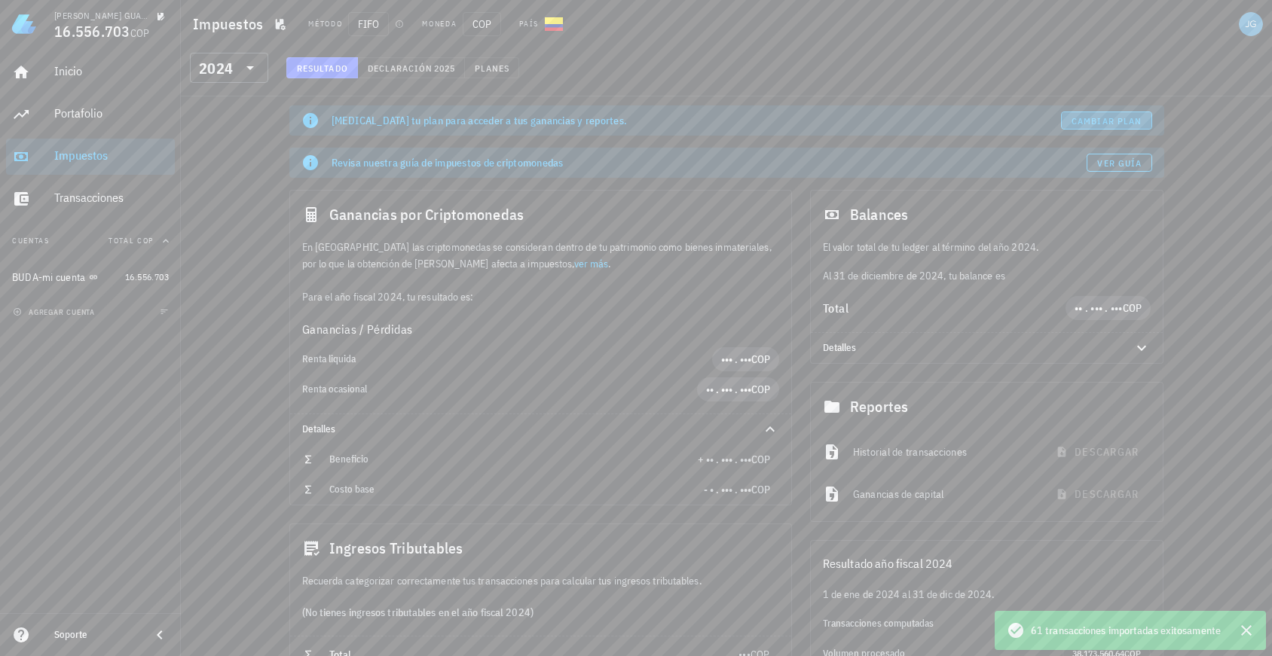
click at [1137, 121] on span "Cambiar plan" at bounding box center [1106, 120] width 71 height 11
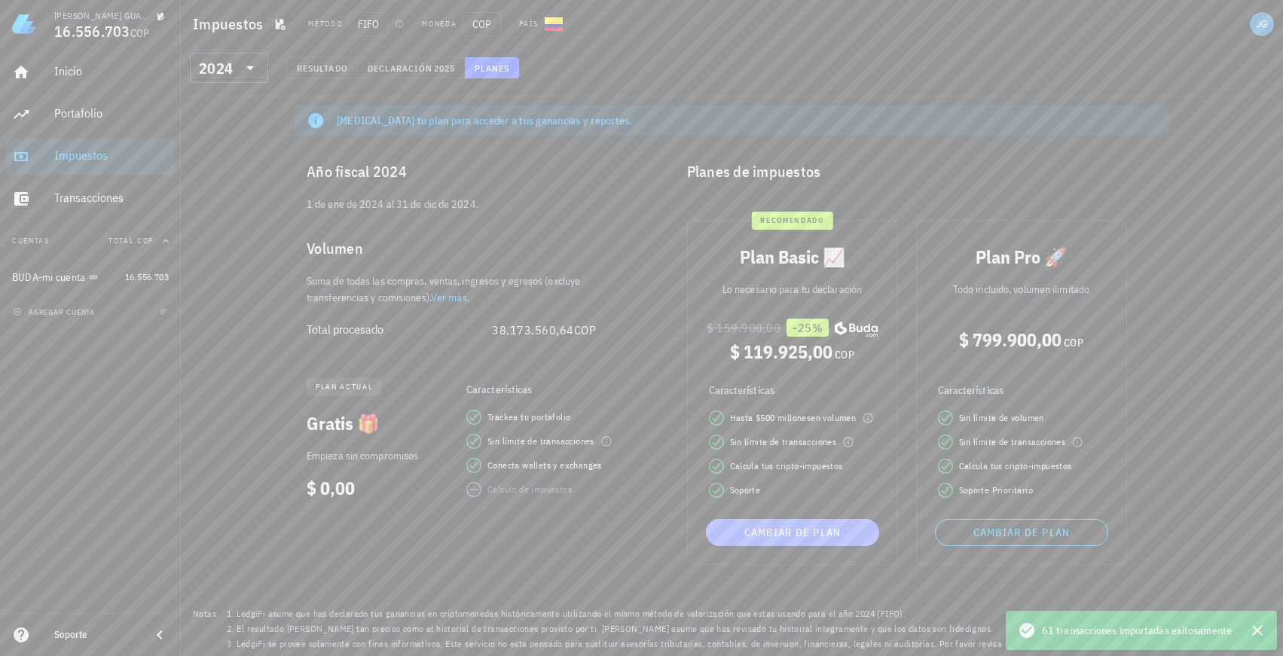
click at [821, 528] on span "Cambiar de plan" at bounding box center [792, 533] width 161 height 14
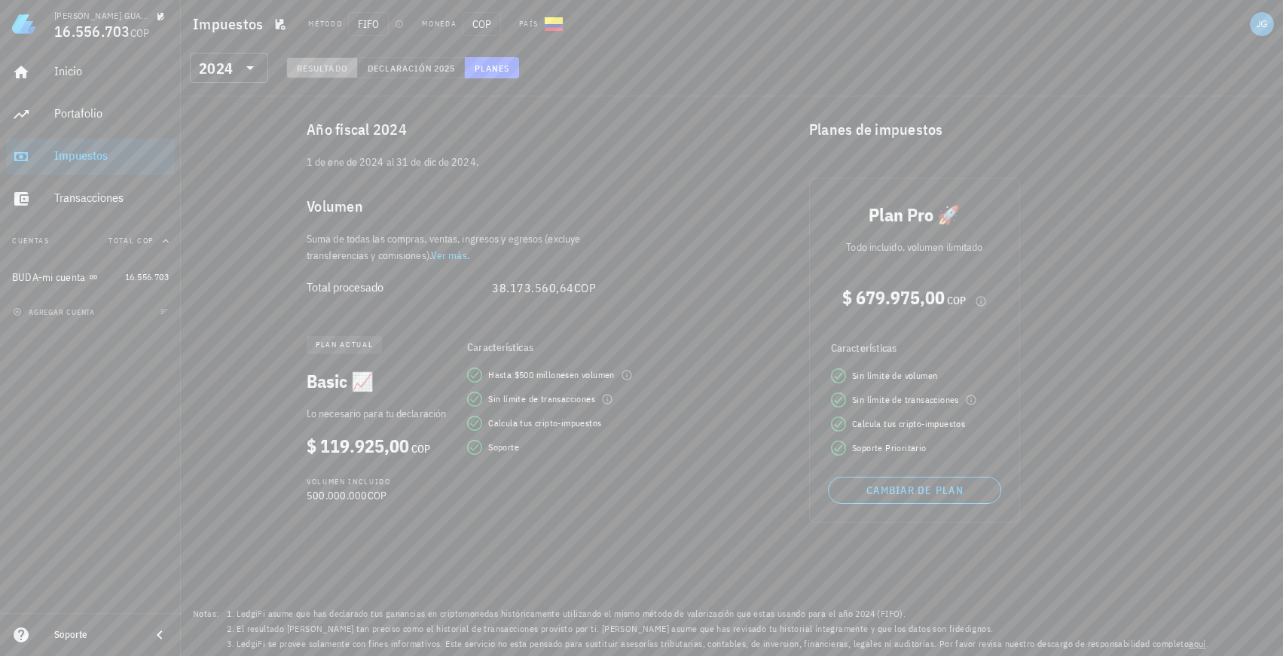
click at [321, 68] on span "Resultado" at bounding box center [322, 68] width 52 height 11
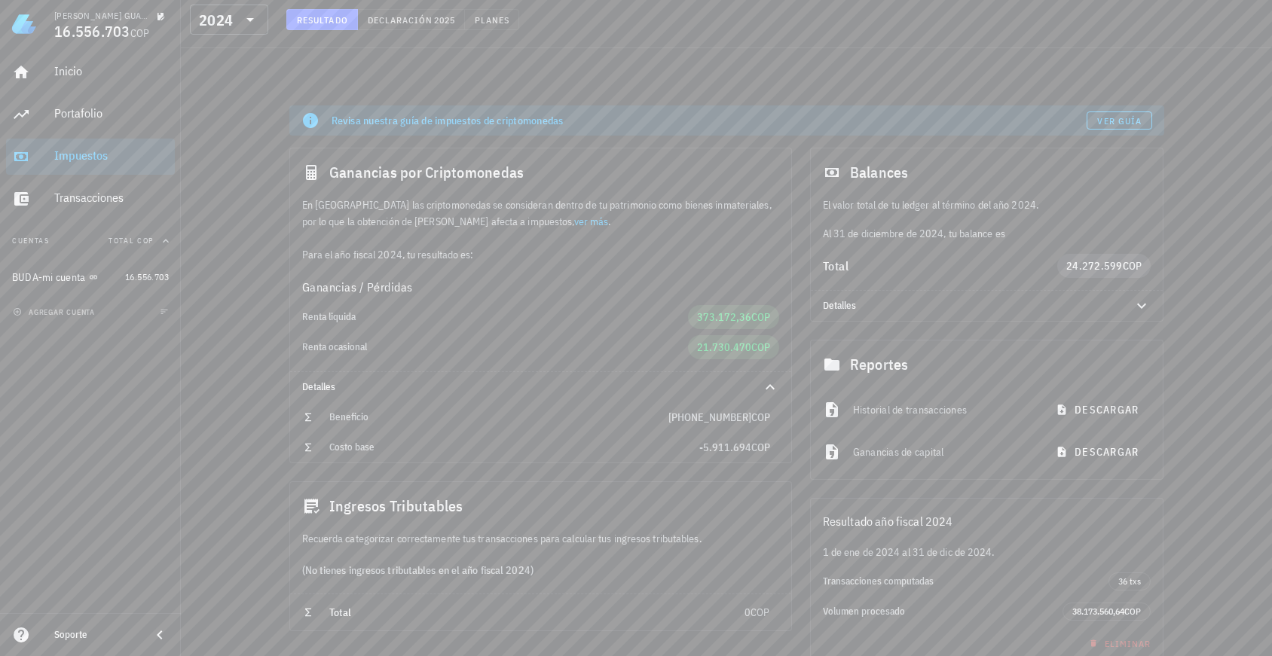
scroll to position [68, 0]
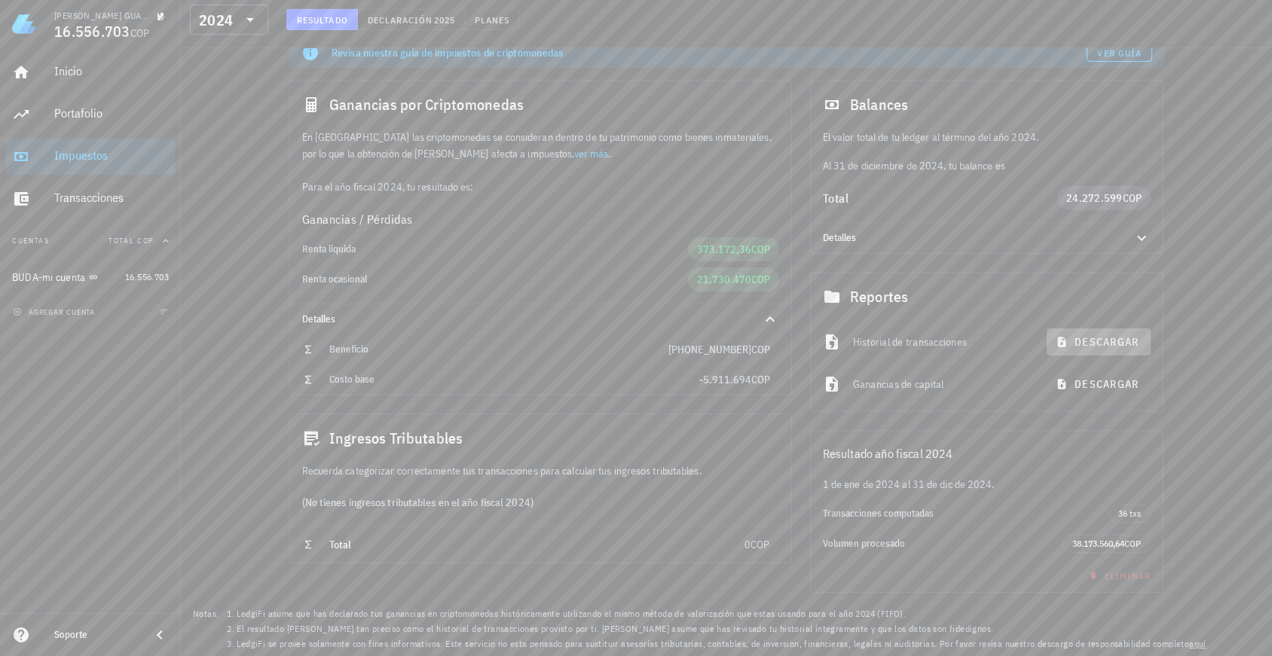
click at [1094, 338] on span "descargar" at bounding box center [1099, 342] width 80 height 14
click at [1103, 382] on span "descargar" at bounding box center [1099, 385] width 80 height 14
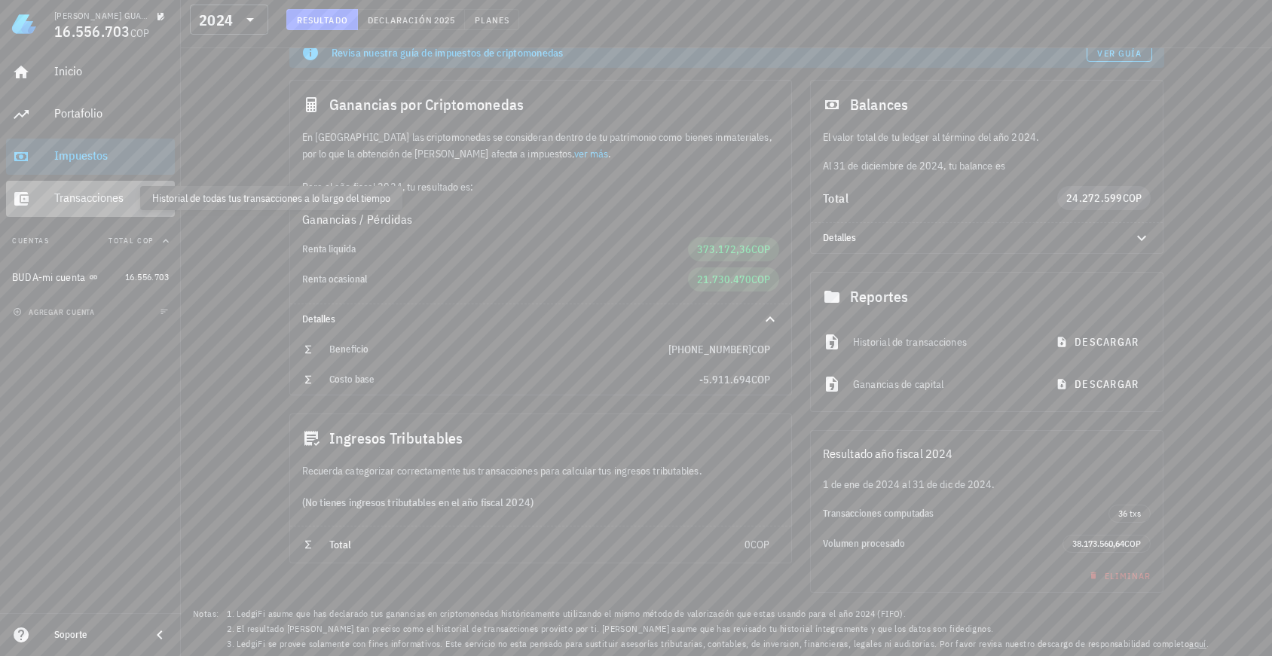
click at [119, 201] on div "Transacciones" at bounding box center [111, 198] width 115 height 14
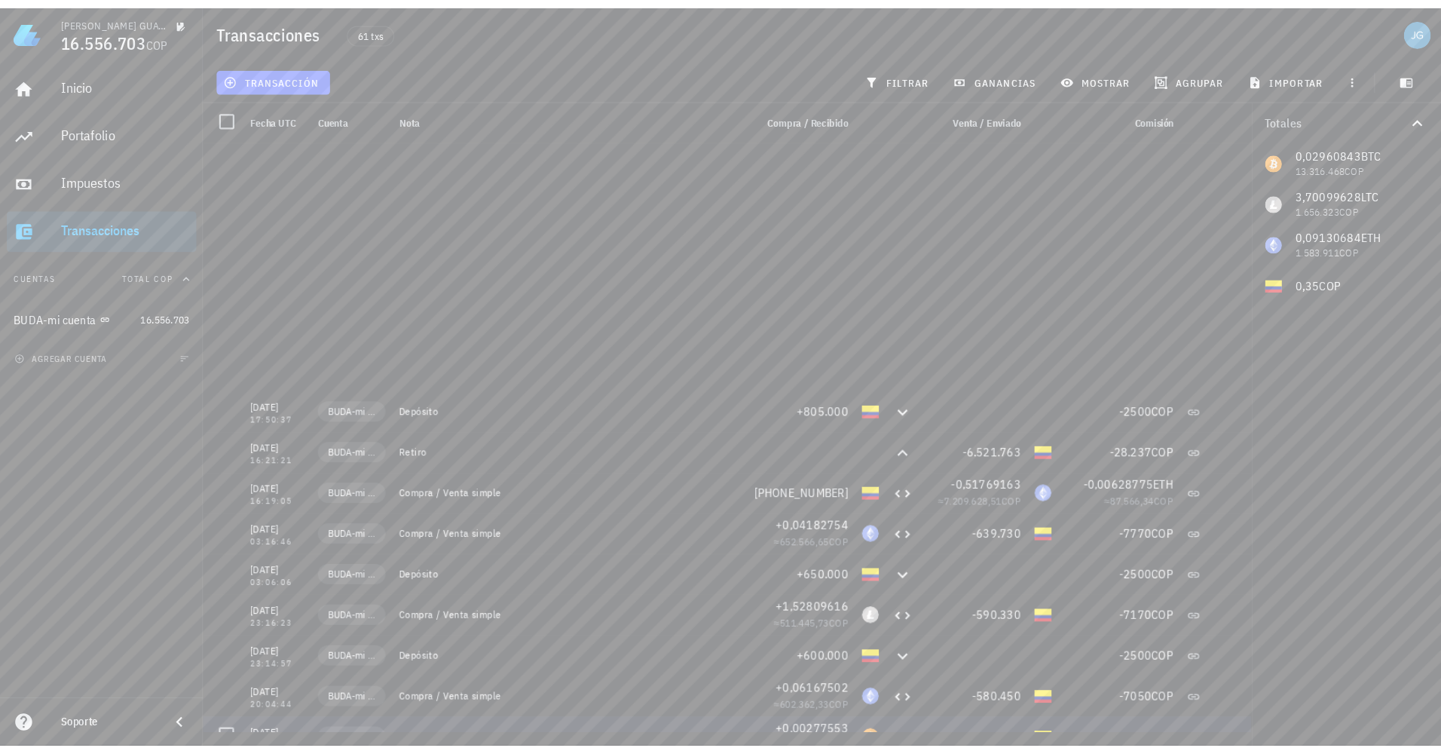
scroll to position [1206, 0]
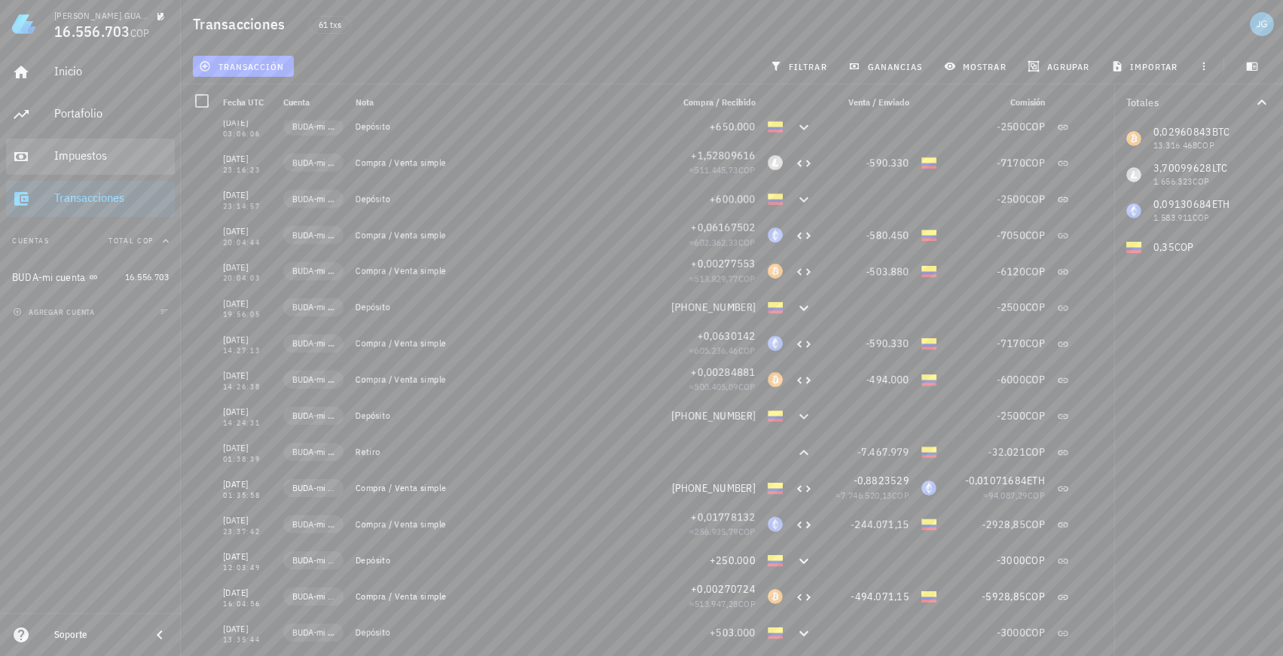
click at [63, 153] on div "Impuestos" at bounding box center [111, 155] width 115 height 14
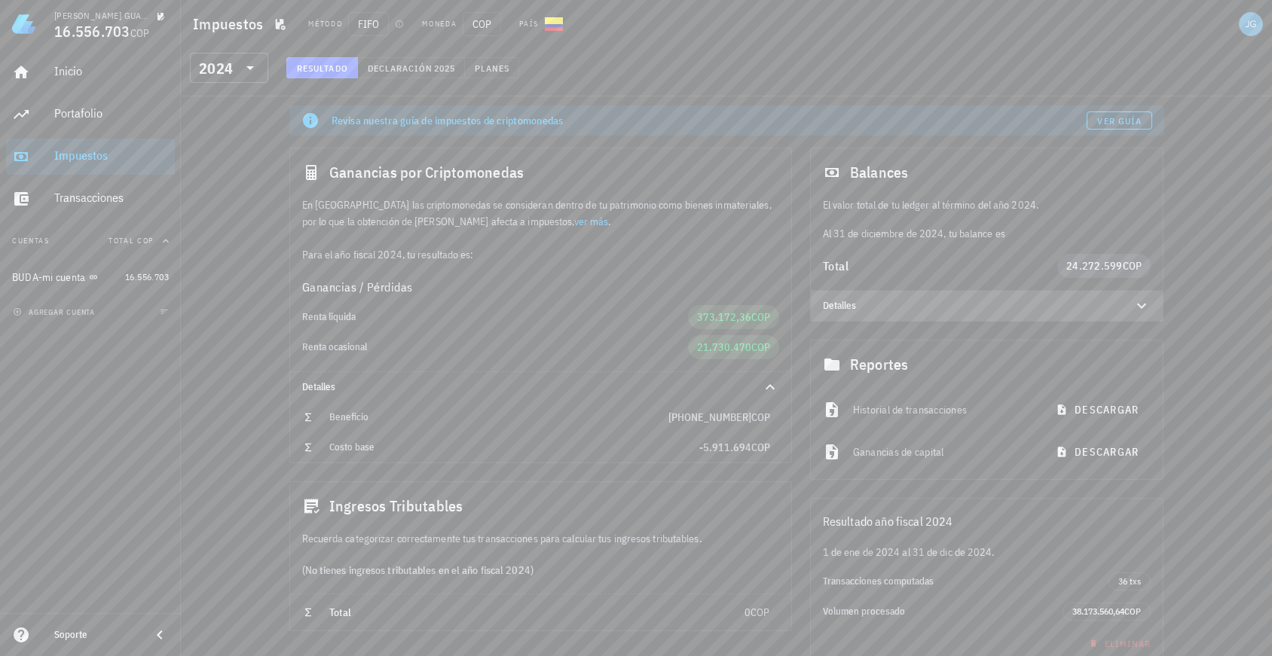
click at [1142, 306] on icon at bounding box center [1142, 306] width 18 height 18
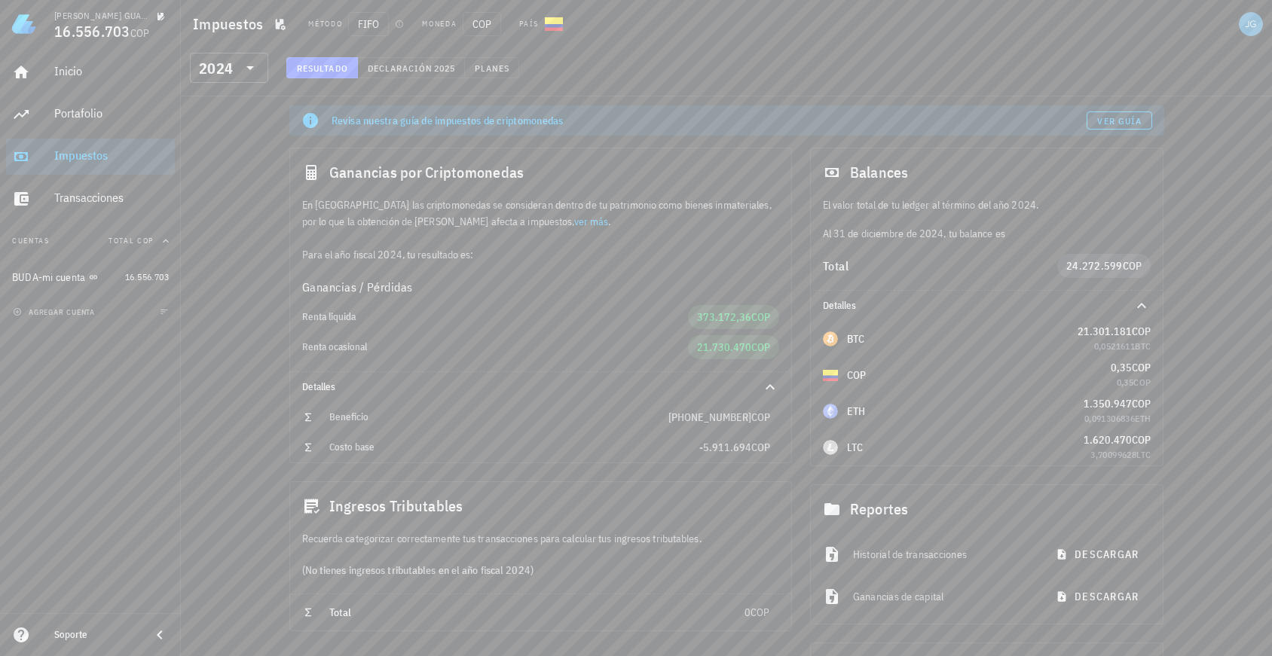
drag, startPoint x: 421, startPoint y: 127, endPoint x: 469, endPoint y: 118, distance: 49.1
click at [421, 127] on div "Revisa nuestra guía de impuestos de criptomonedas" at bounding box center [709, 120] width 755 height 15
click at [1117, 118] on span "Ver guía" at bounding box center [1119, 120] width 45 height 11
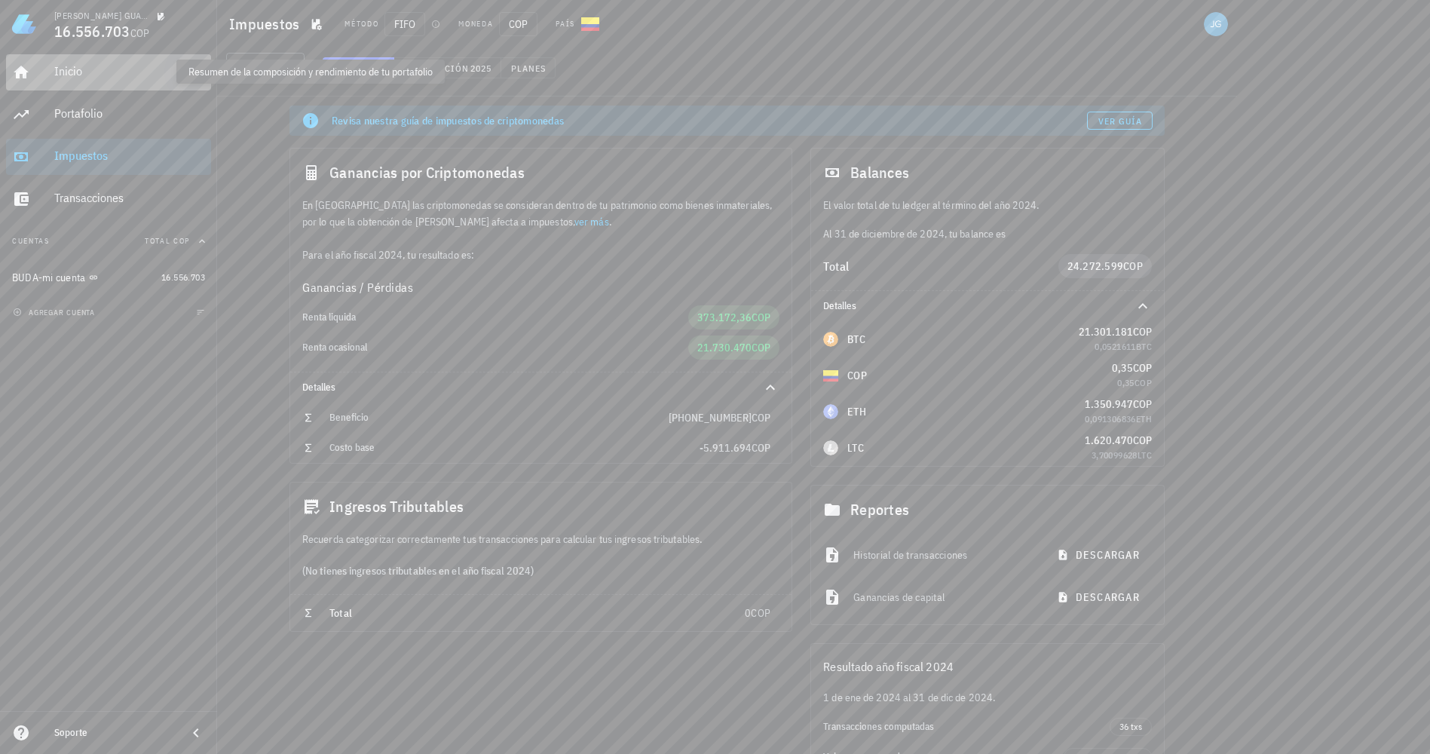
click at [66, 70] on div "Inicio" at bounding box center [129, 71] width 151 height 14
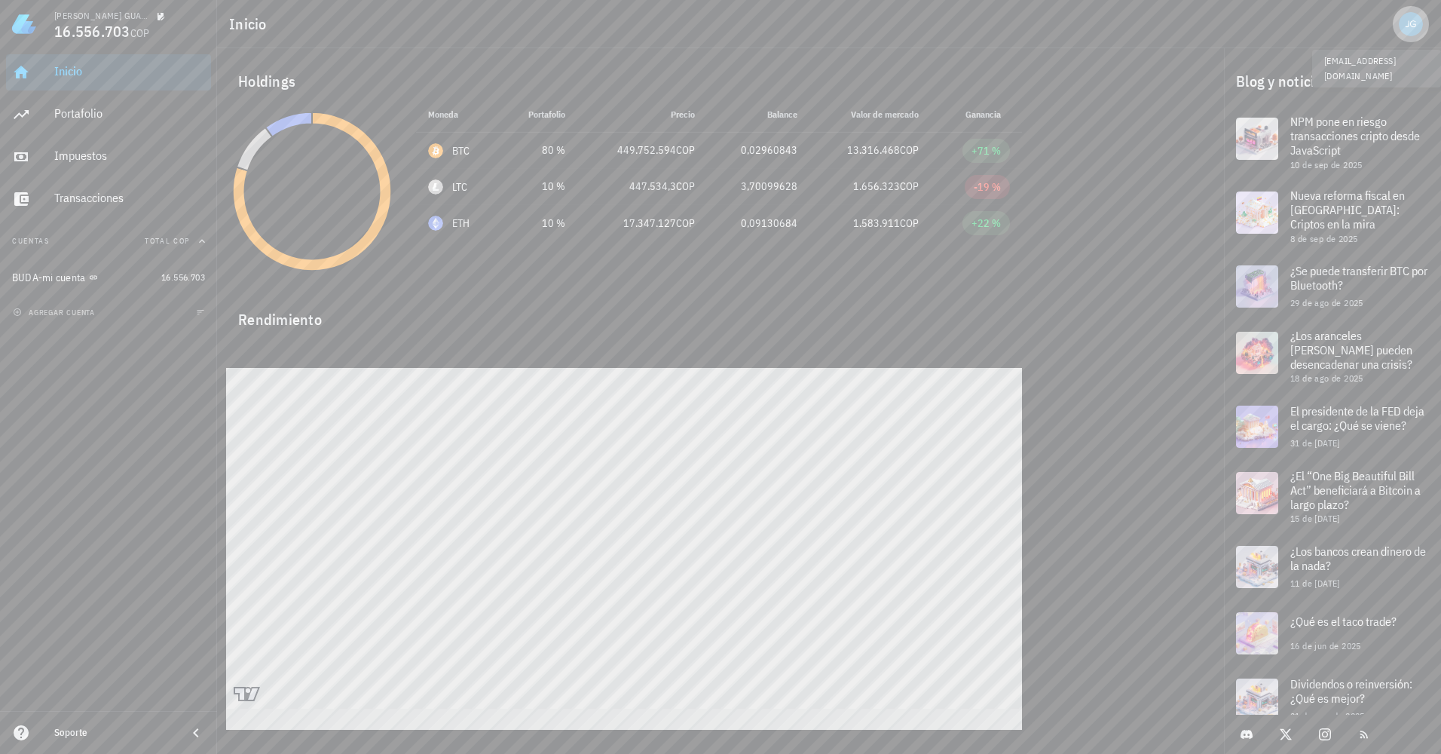
click at [1283, 28] on div "avatar" at bounding box center [1411, 24] width 24 height 24
click at [1283, 210] on div "Salir" at bounding box center [1374, 212] width 90 height 30
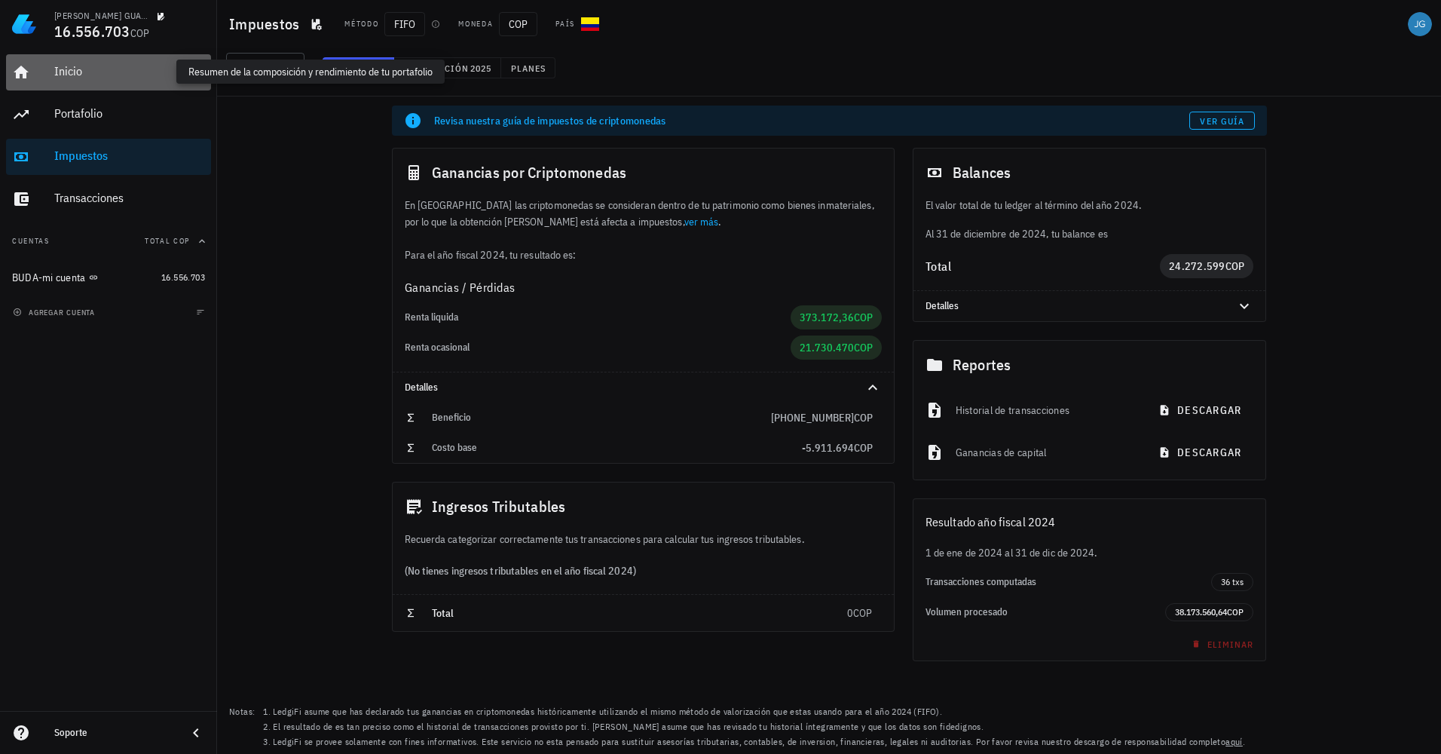
click at [59, 68] on div "Inicio" at bounding box center [129, 71] width 151 height 14
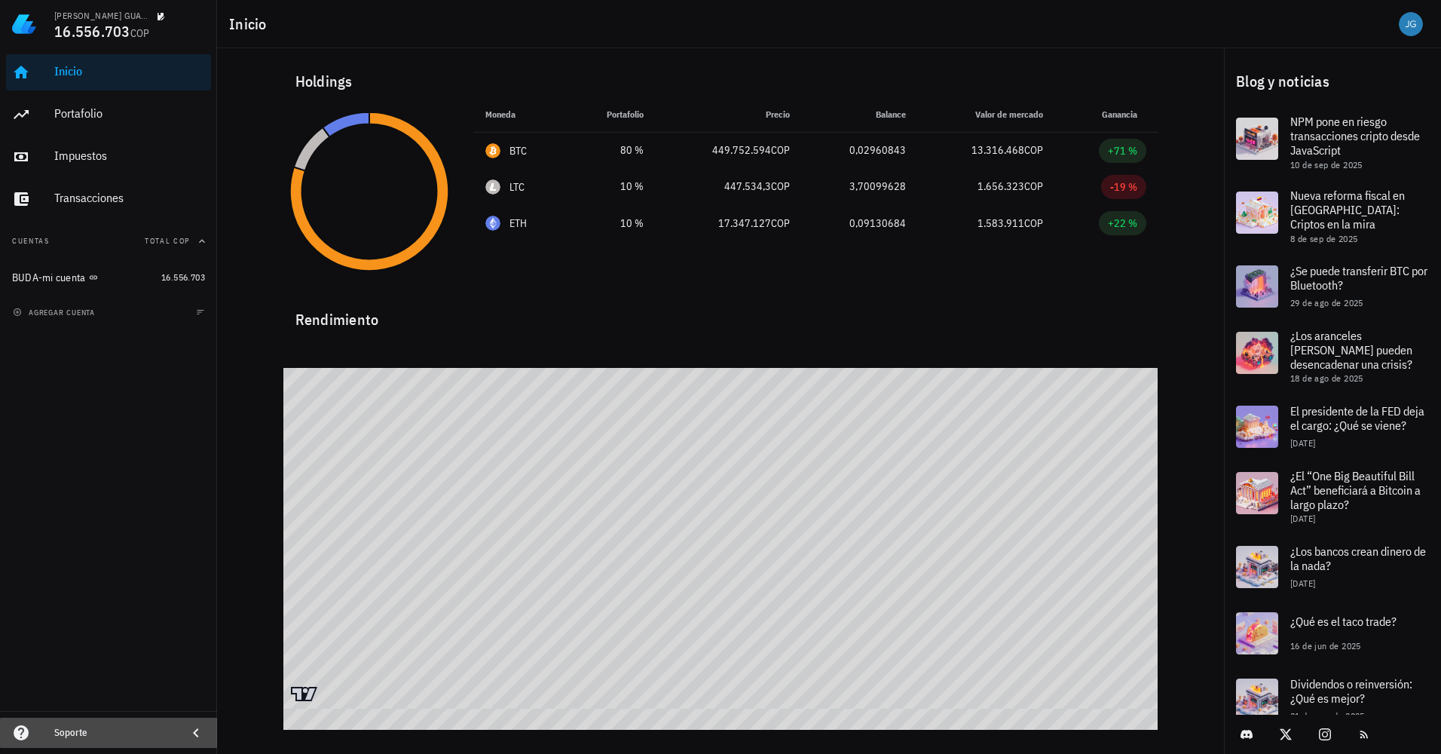
click at [66, 728] on div "Soporte" at bounding box center [114, 733] width 121 height 12
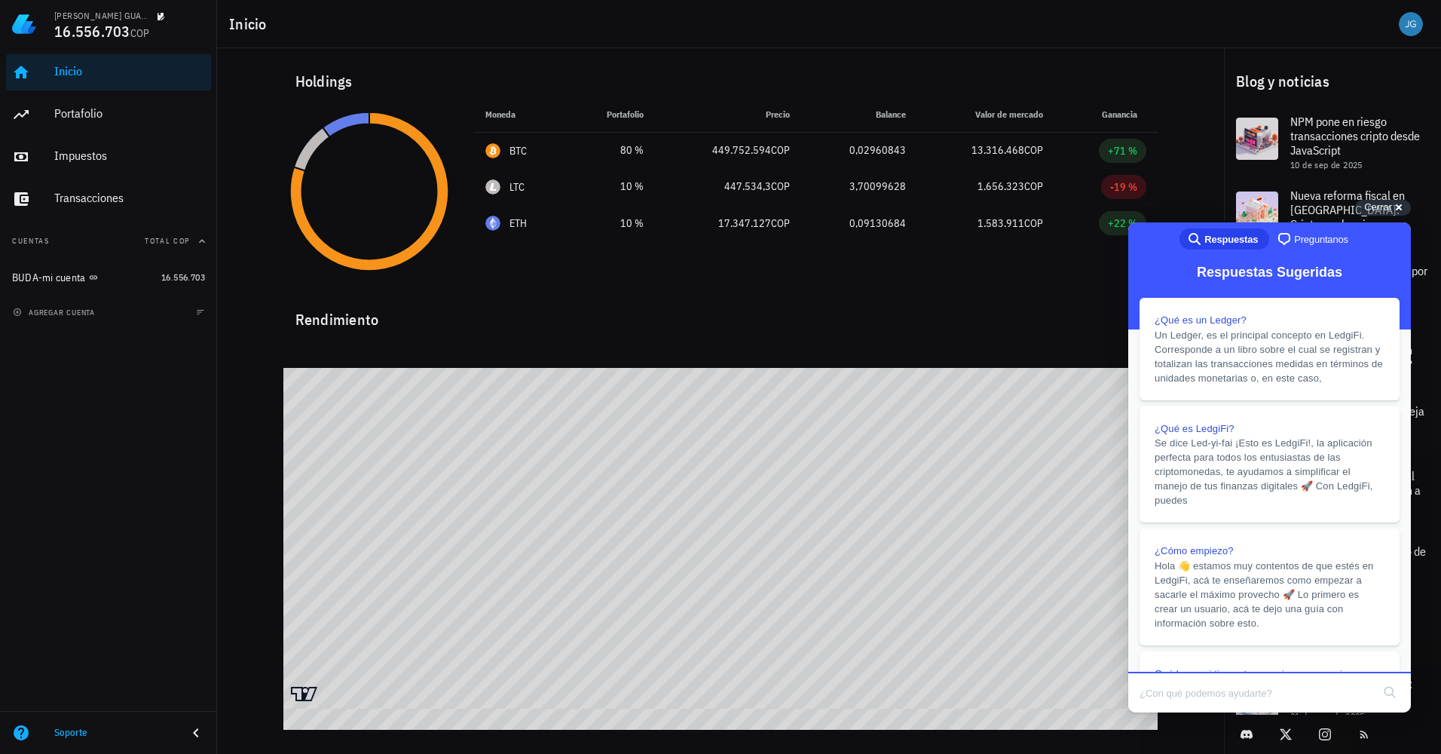
click at [59, 381] on div "Inicio [GEOGRAPHIC_DATA] Impuestos [GEOGRAPHIC_DATA] Cuentas Total [DEMOGRAPHIC…" at bounding box center [108, 379] width 217 height 662
click at [84, 158] on div "Impuestos" at bounding box center [129, 155] width 151 height 14
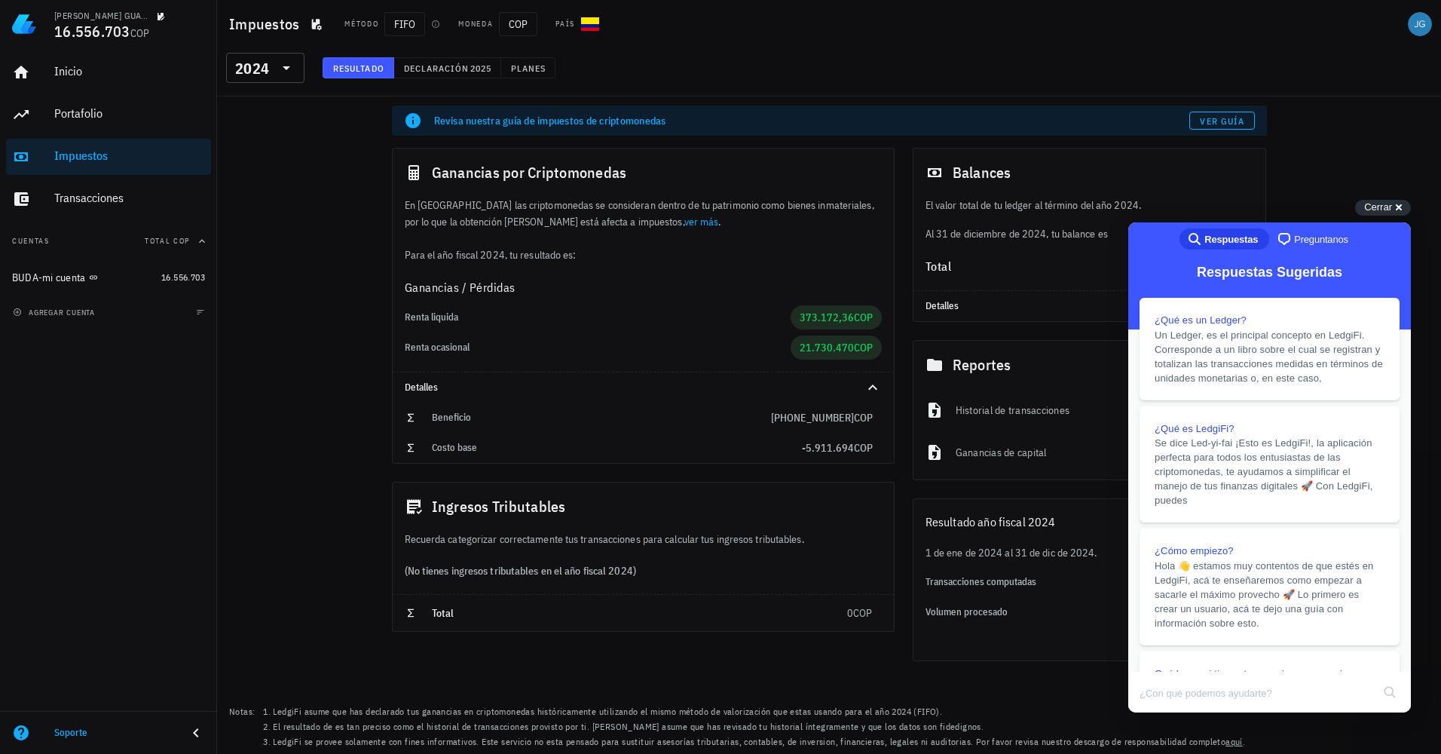
drag, startPoint x: 1403, startPoint y: 205, endPoint x: 1268, endPoint y: 139, distance: 150.0
click at [1401, 205] on div "Cerrar cross-small" at bounding box center [1383, 208] width 56 height 16
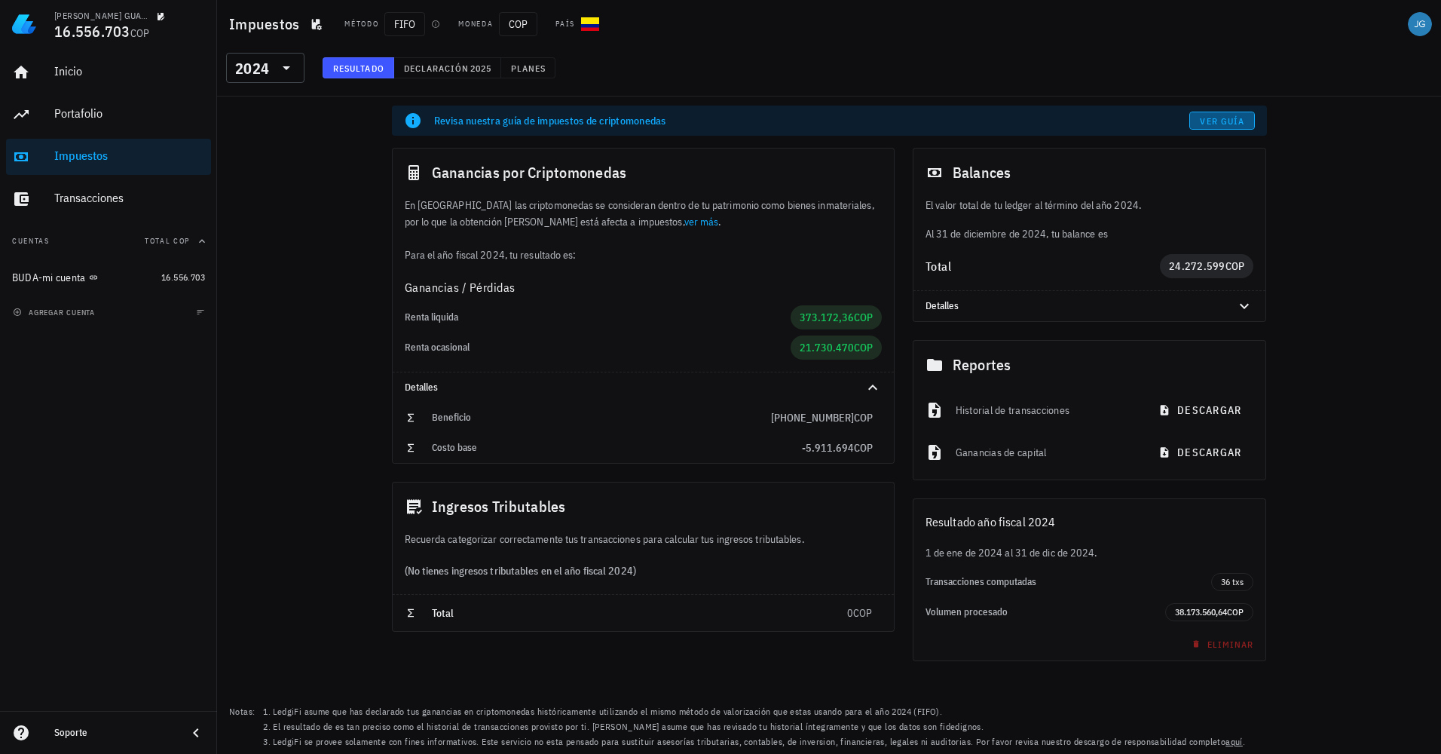
click at [1238, 124] on span "Ver guía" at bounding box center [1221, 120] width 45 height 11
click at [1424, 23] on div "avatar" at bounding box center [1420, 24] width 24 height 24
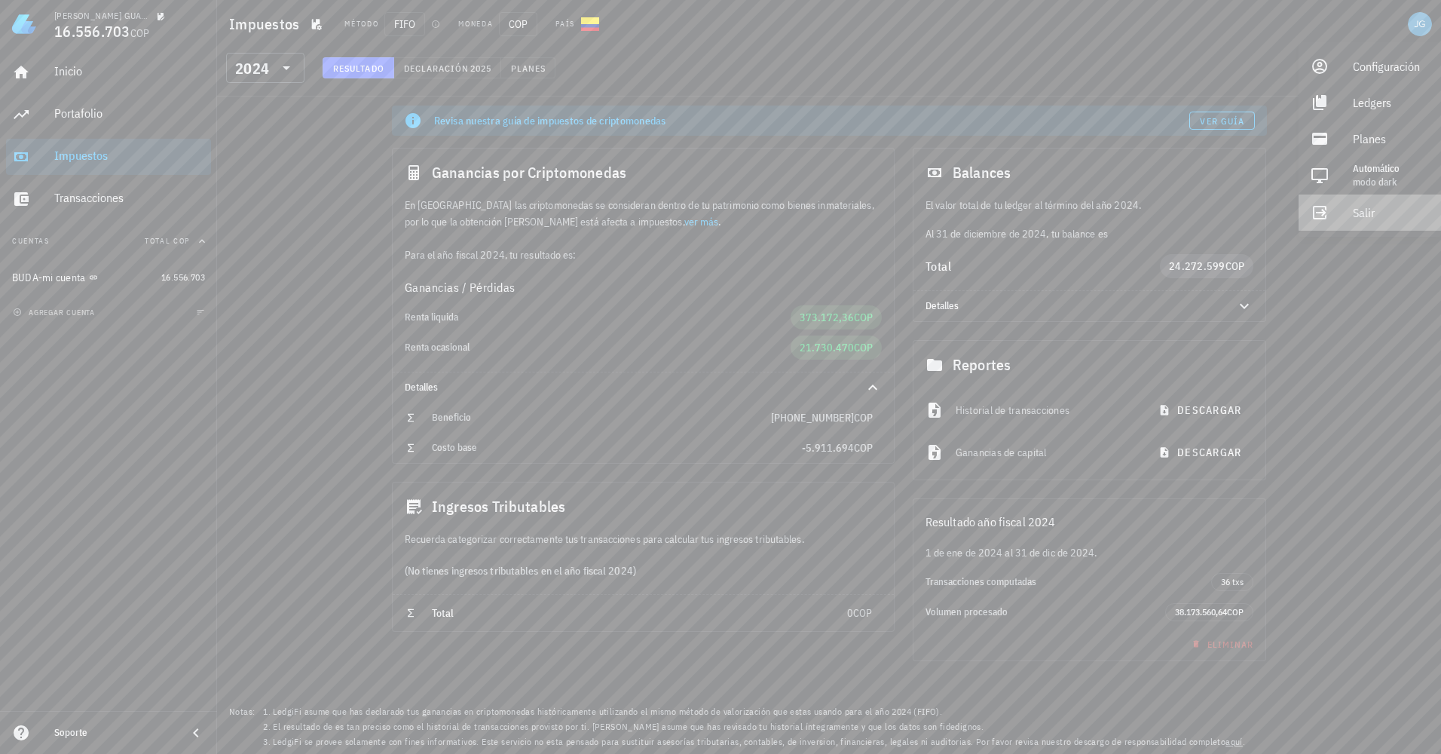
click at [1363, 210] on div "Salir" at bounding box center [1391, 212] width 76 height 30
